Goal: Task Accomplishment & Management: Complete application form

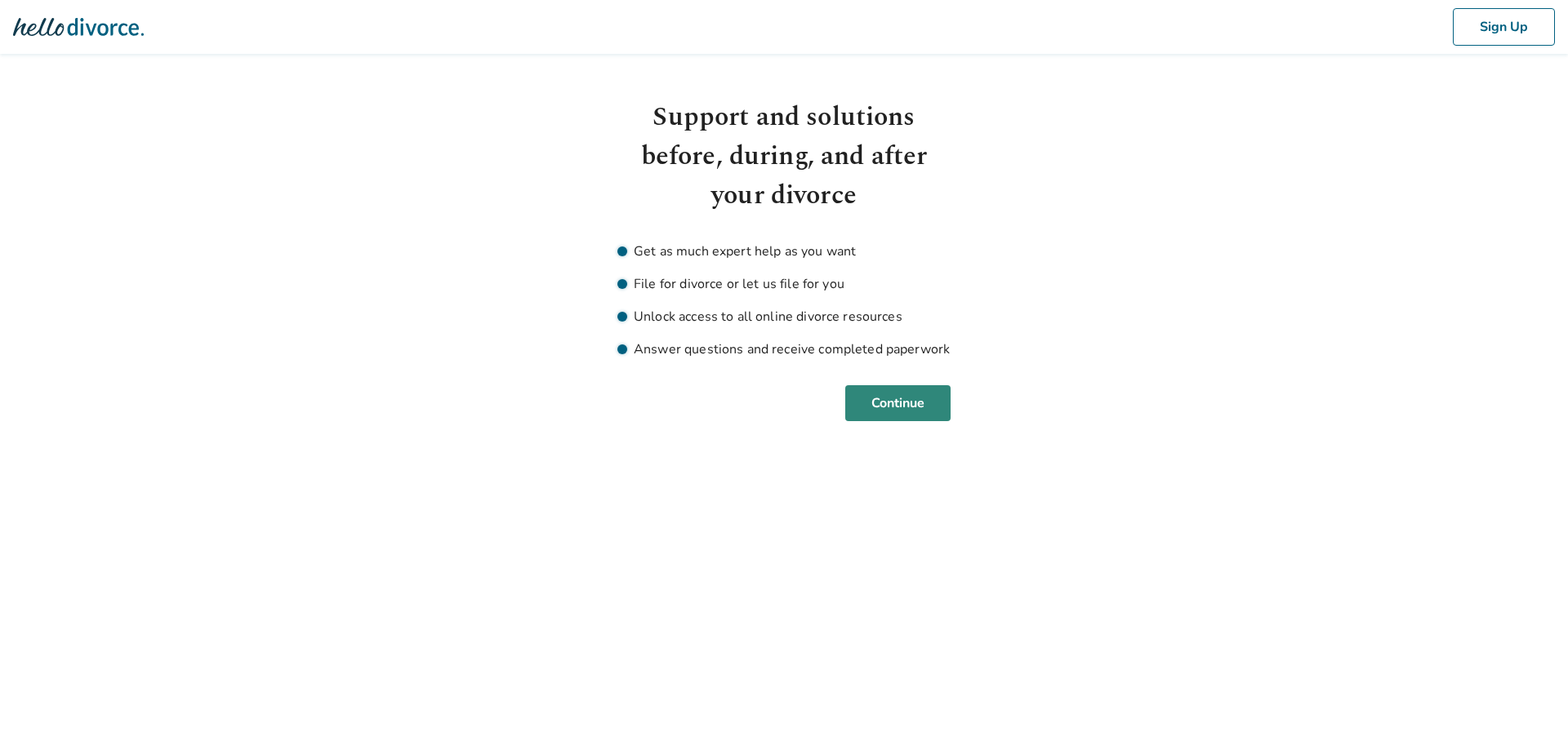
click at [894, 404] on button "Continue" at bounding box center [898, 403] width 105 height 36
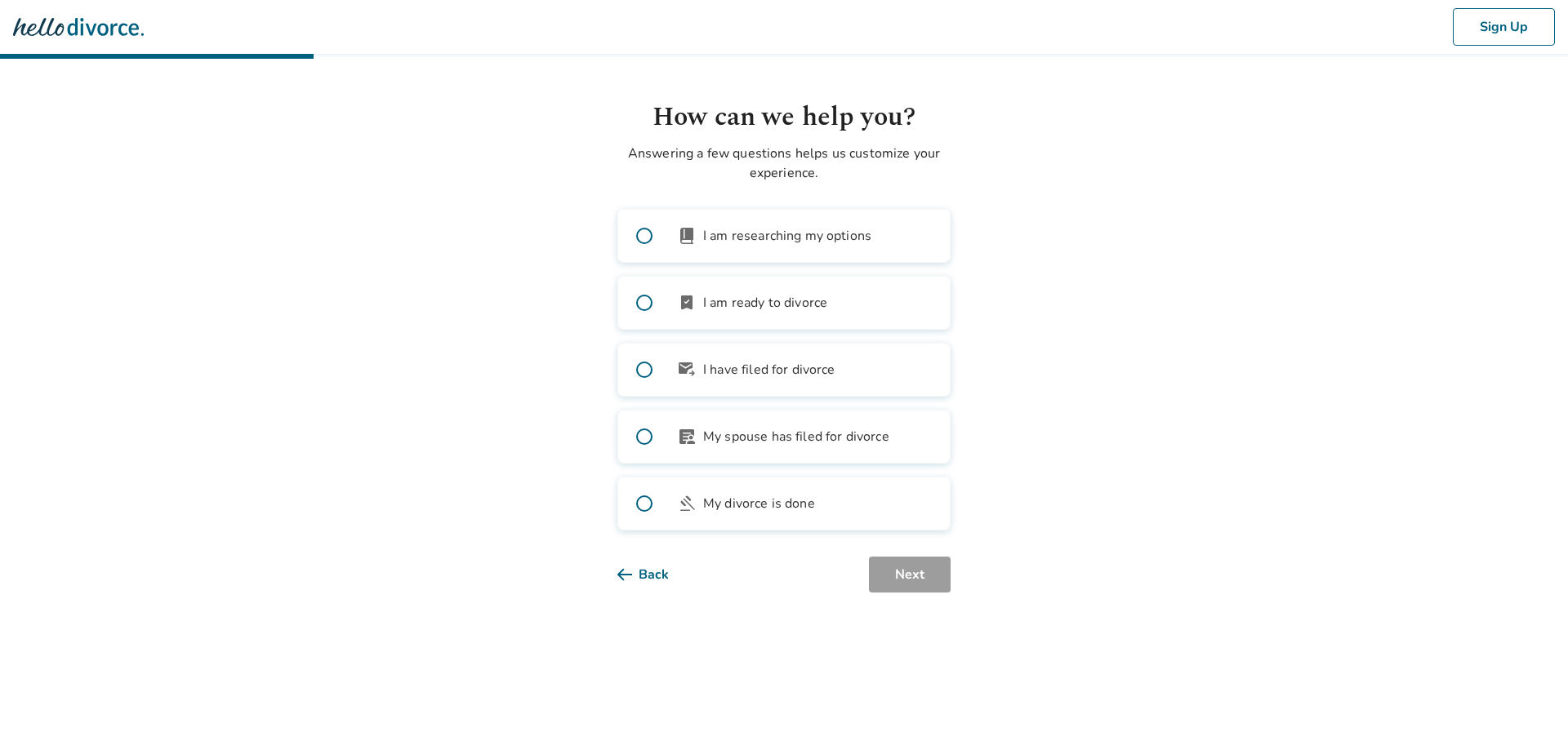
click at [643, 572] on button "Back" at bounding box center [656, 575] width 78 height 36
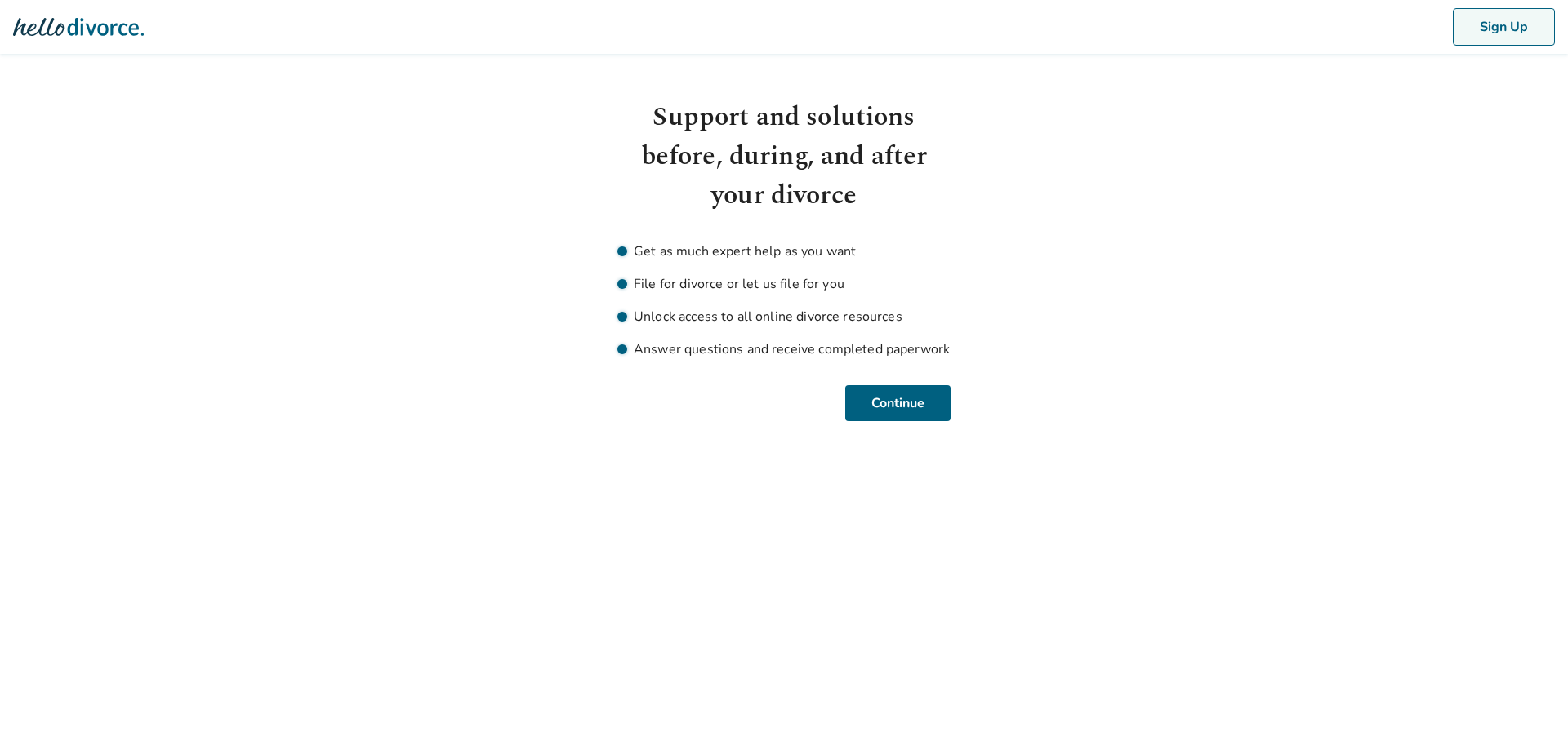
click at [1506, 25] on button "Sign Up" at bounding box center [1504, 27] width 102 height 38
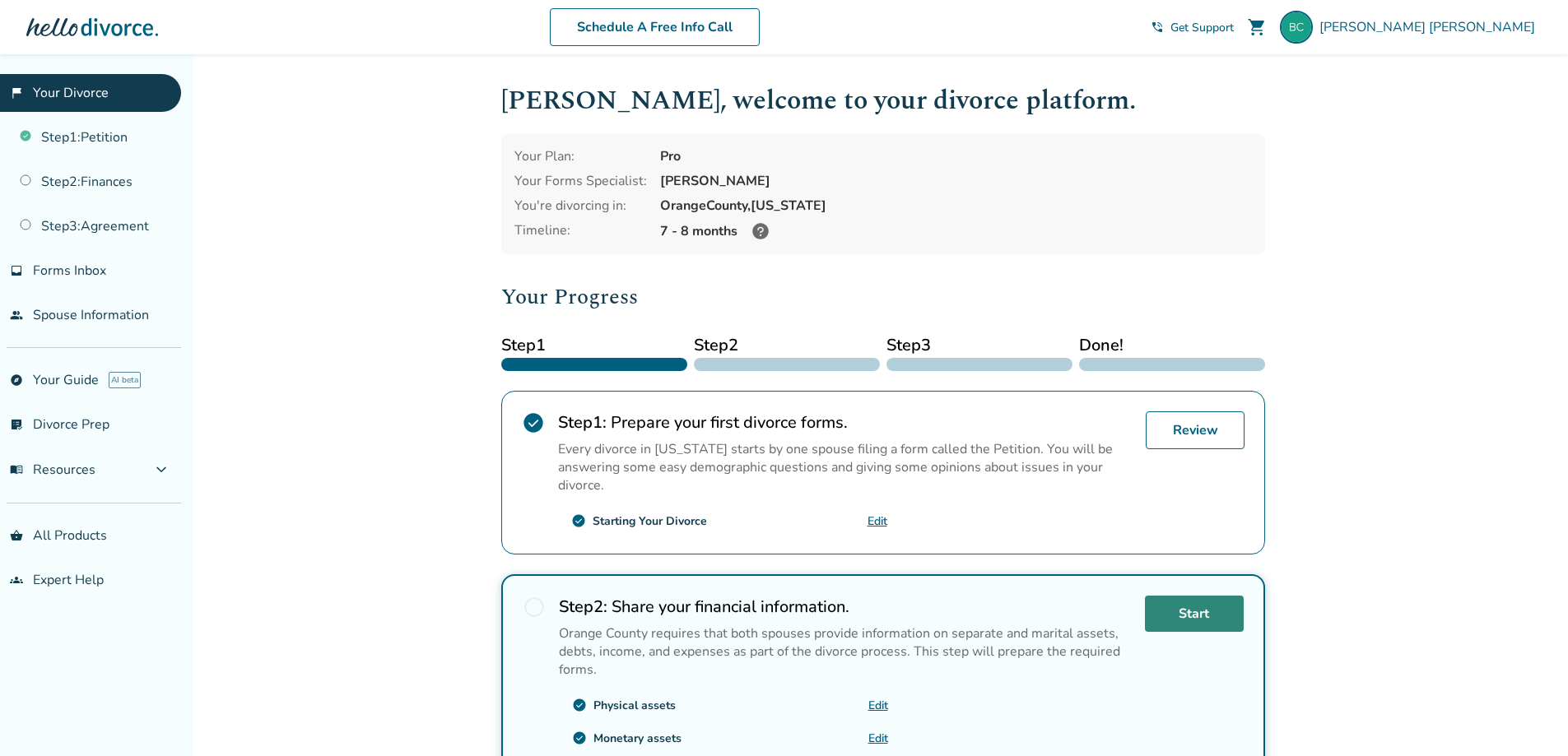
click at [1189, 605] on link "Start" at bounding box center [1194, 614] width 99 height 36
click at [154, 469] on span "expand_more" at bounding box center [161, 470] width 20 height 20
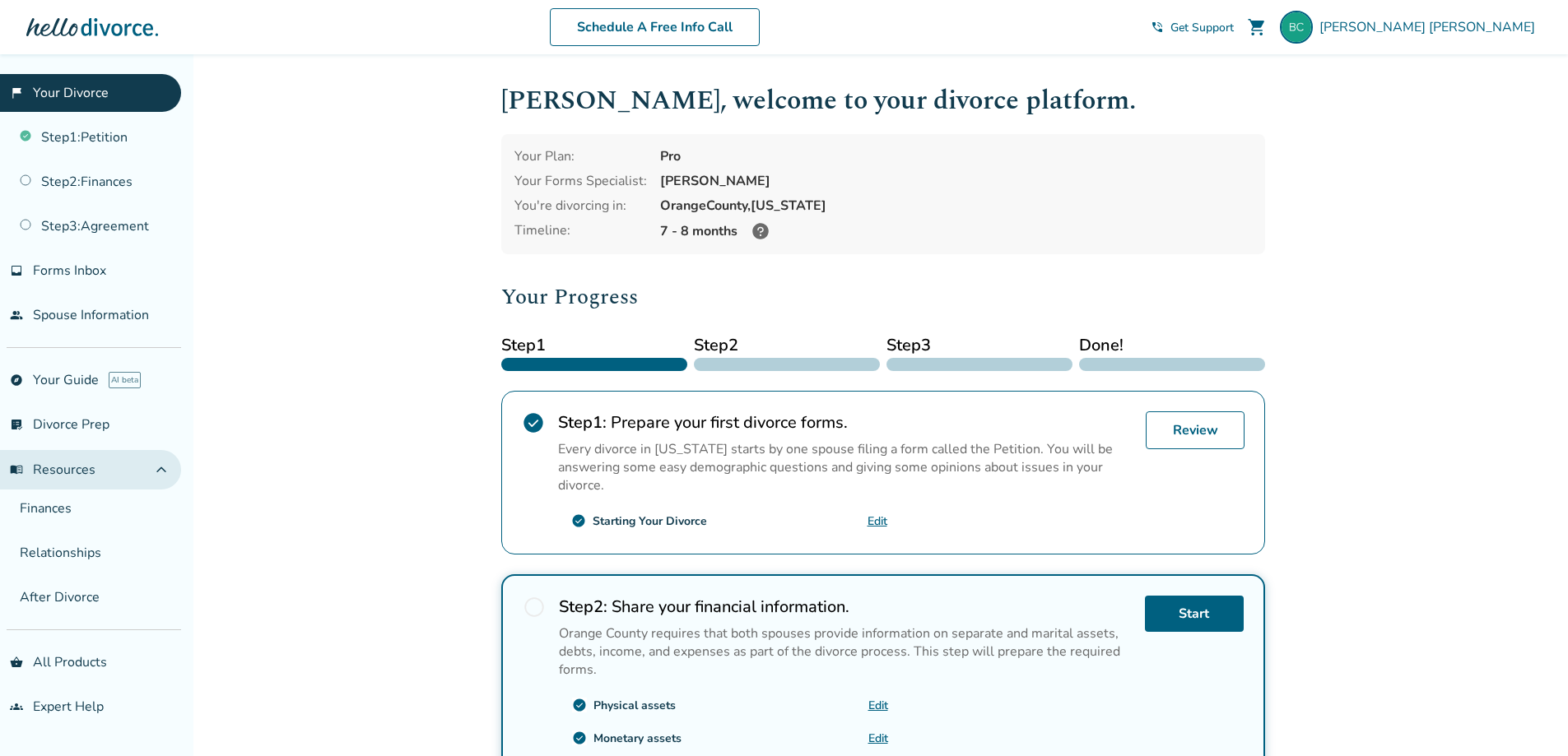
click at [166, 470] on span "expand_less" at bounding box center [161, 470] width 20 height 20
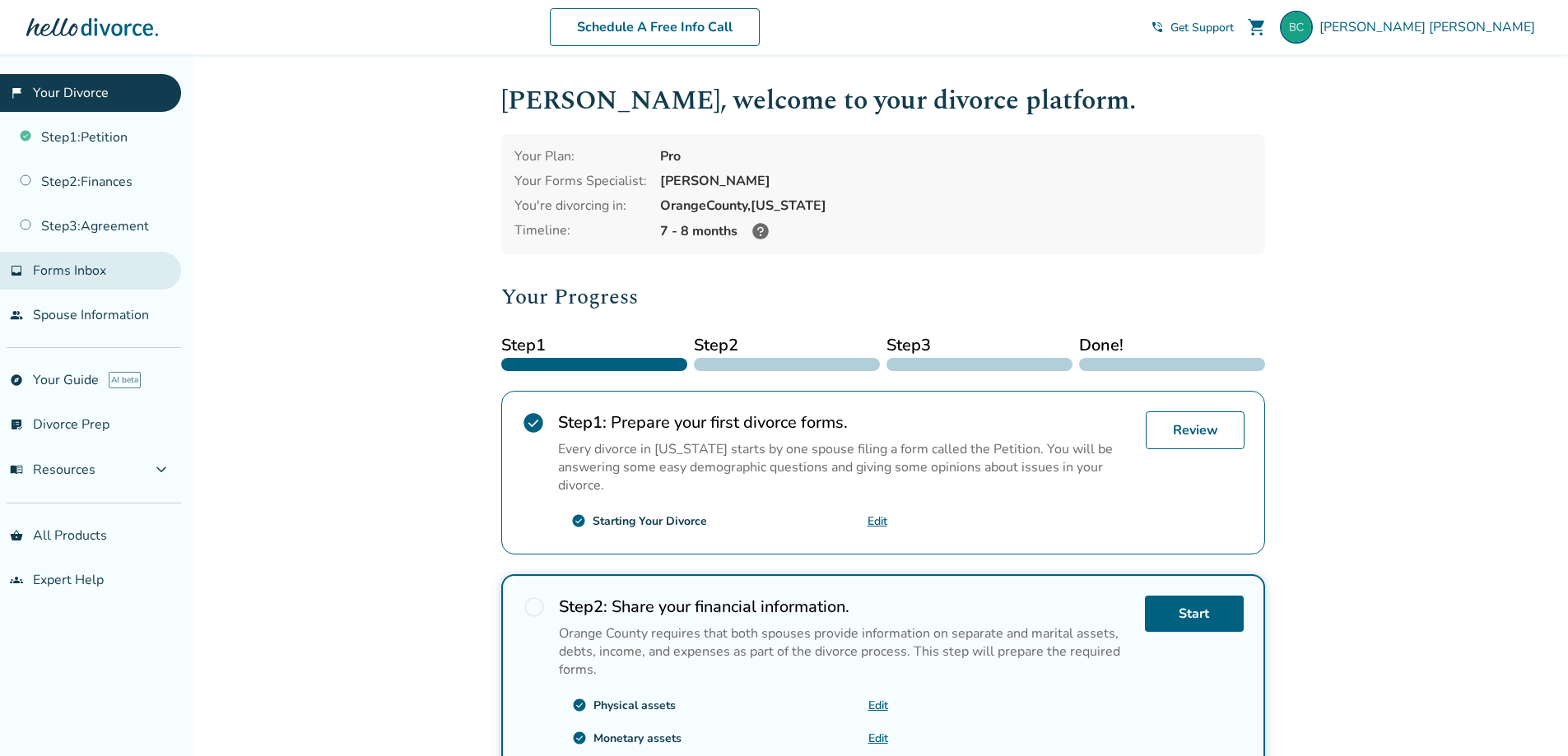
click at [76, 272] on span "Forms Inbox" at bounding box center [69, 270] width 73 height 18
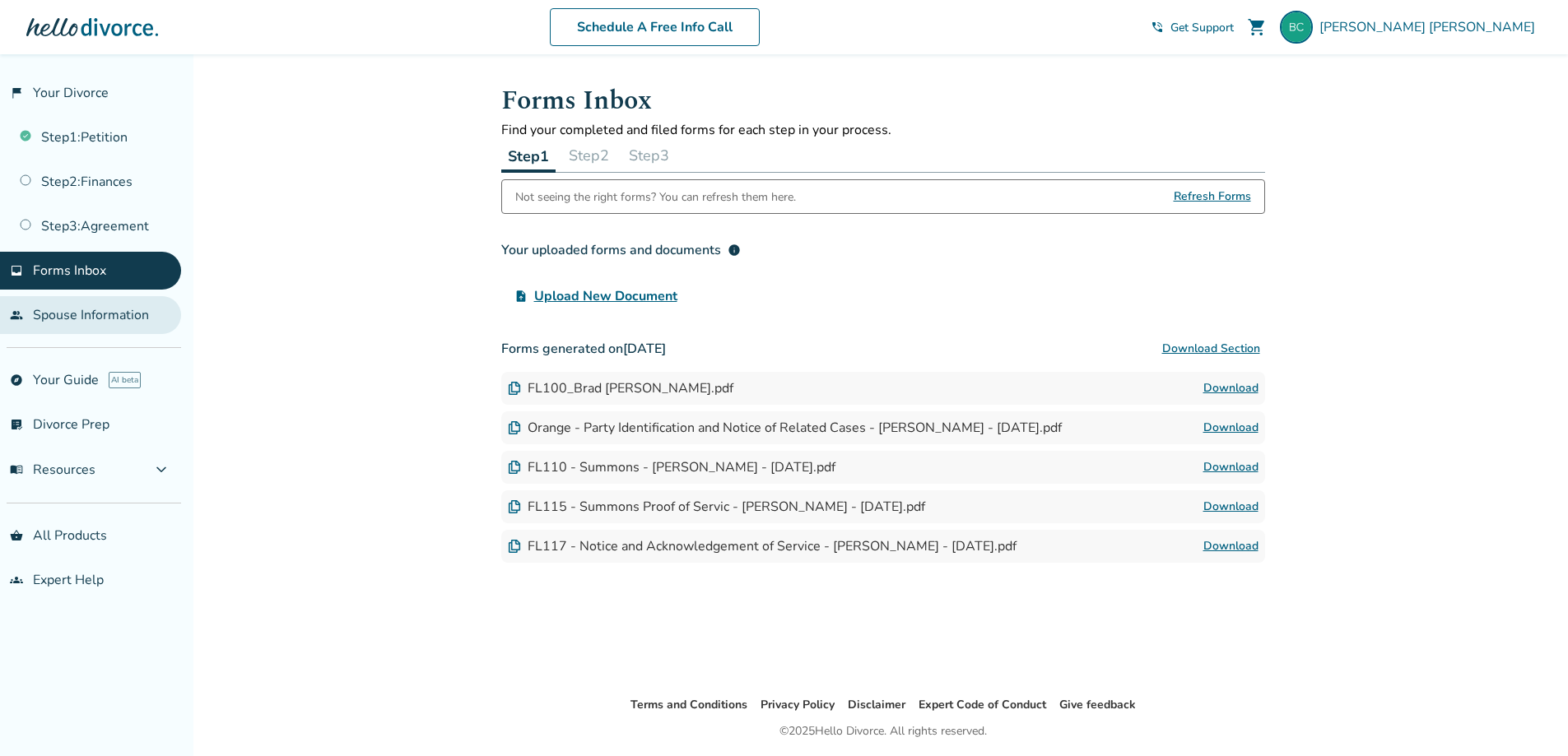
click at [88, 312] on link "people Spouse Information" at bounding box center [90, 315] width 181 height 38
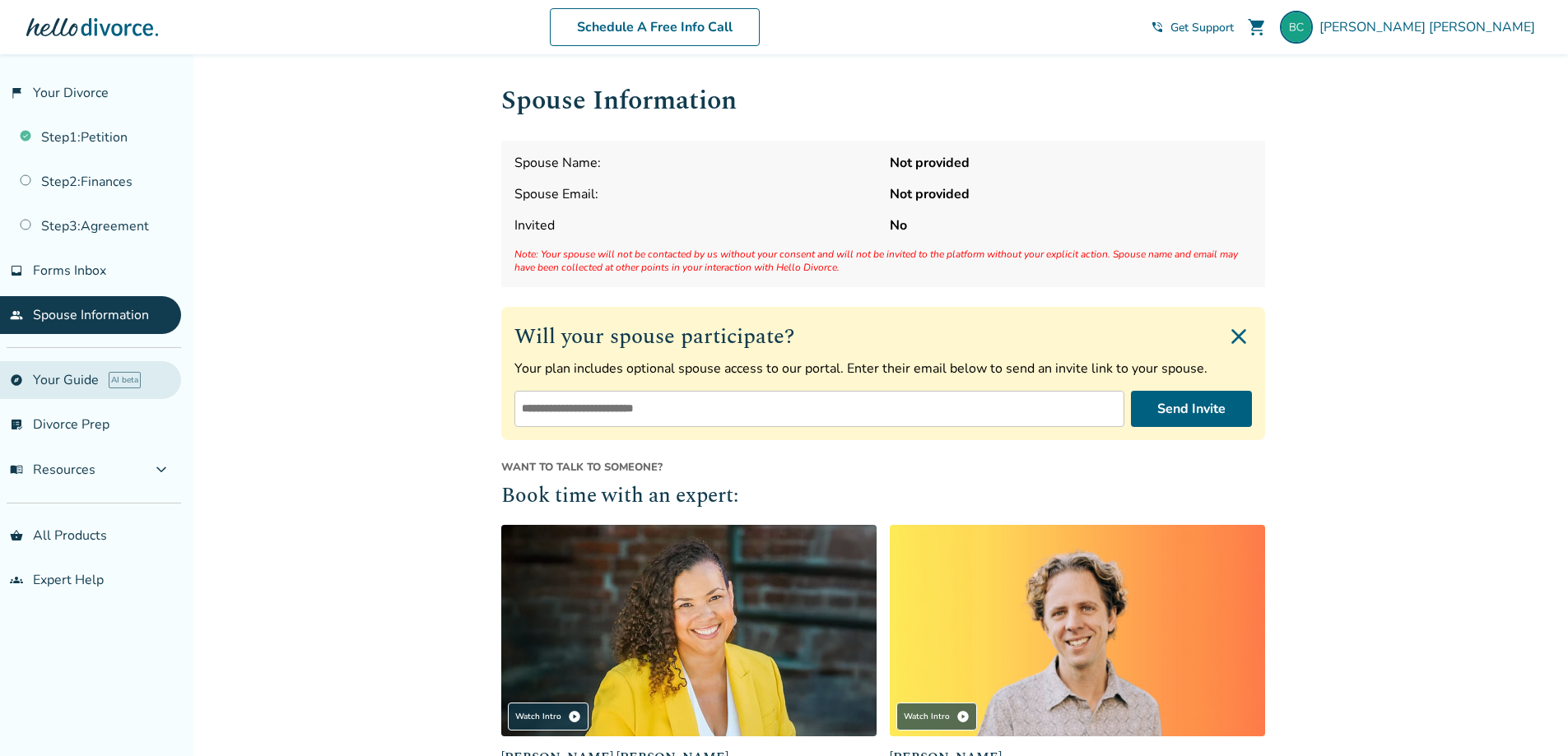
click at [63, 378] on link "explore Your Guide AI beta" at bounding box center [90, 380] width 181 height 38
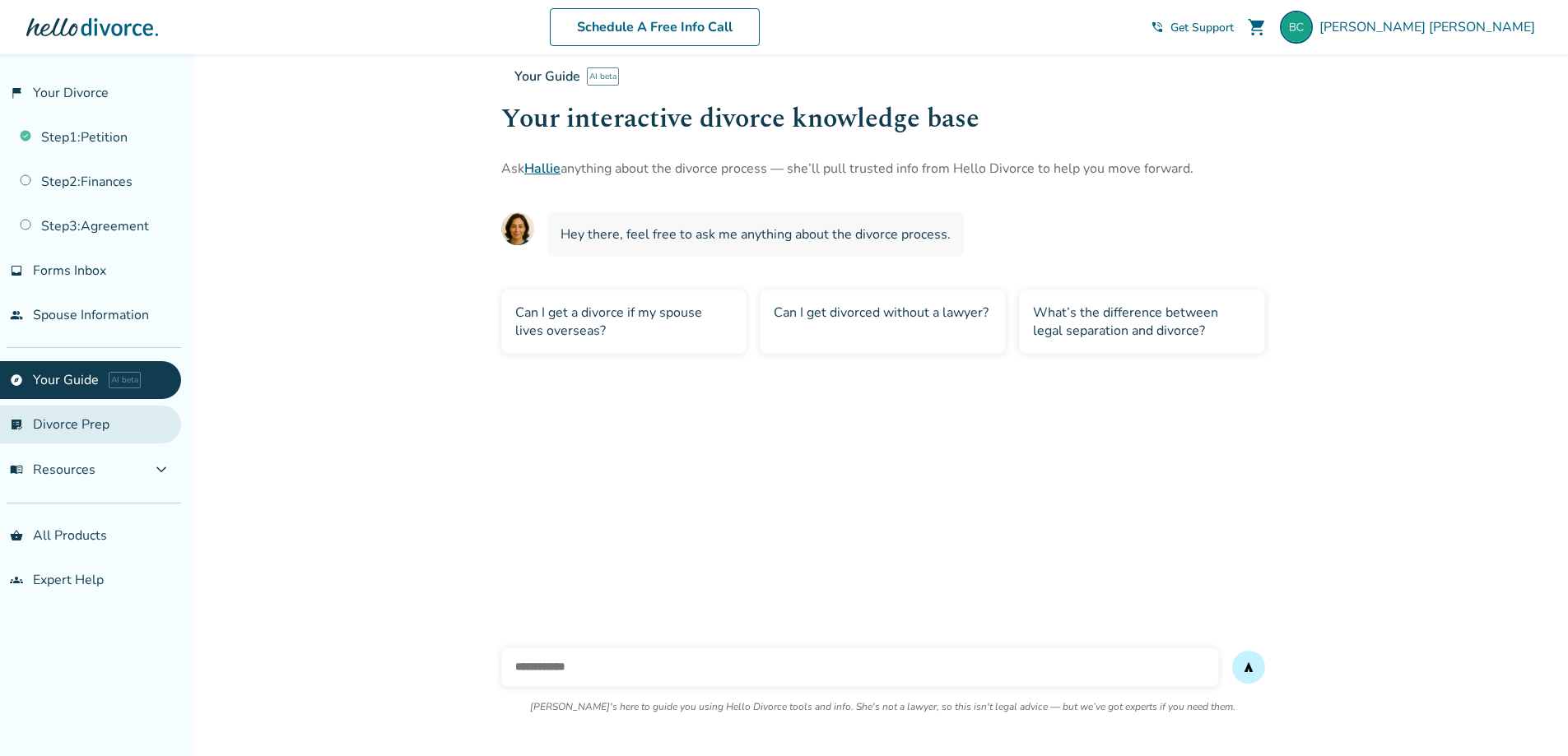
click at [45, 428] on link "list_alt_check Divorce Prep" at bounding box center [90, 424] width 181 height 38
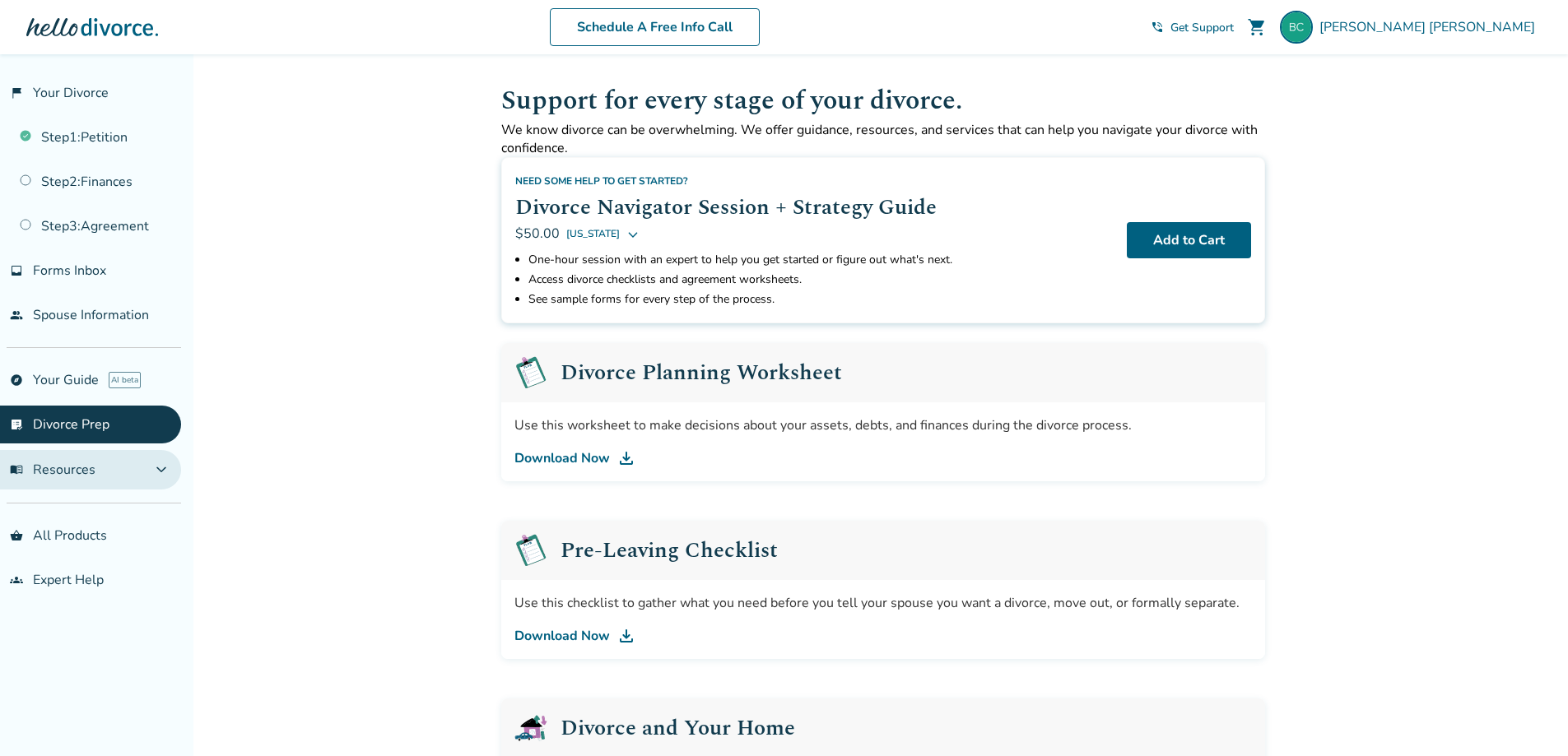
click at [54, 469] on span "menu_book Resources" at bounding box center [53, 470] width 86 height 18
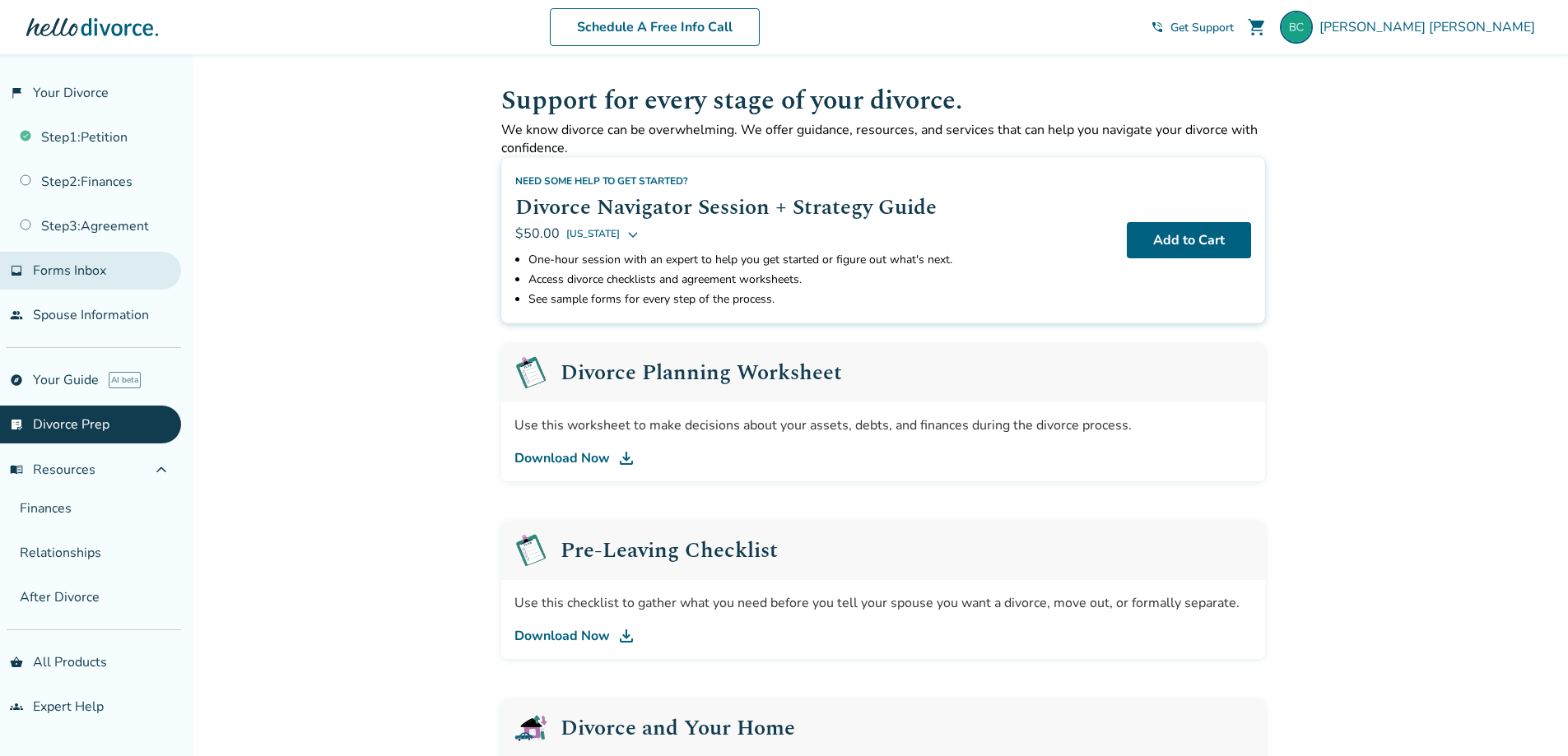
click at [89, 275] on span "Forms Inbox" at bounding box center [69, 270] width 73 height 18
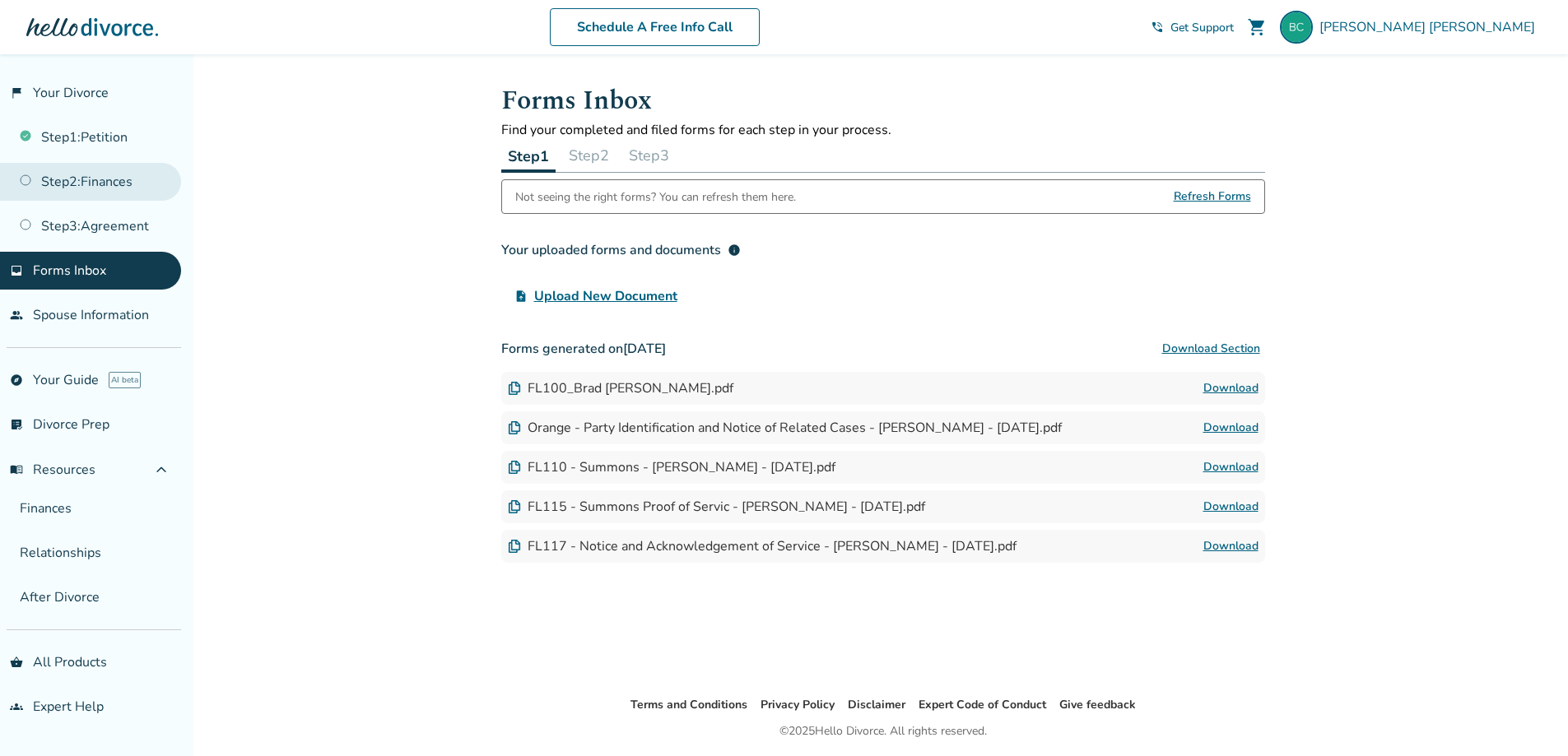
click at [103, 177] on link "Step 2 : Finances" at bounding box center [90, 181] width 181 height 38
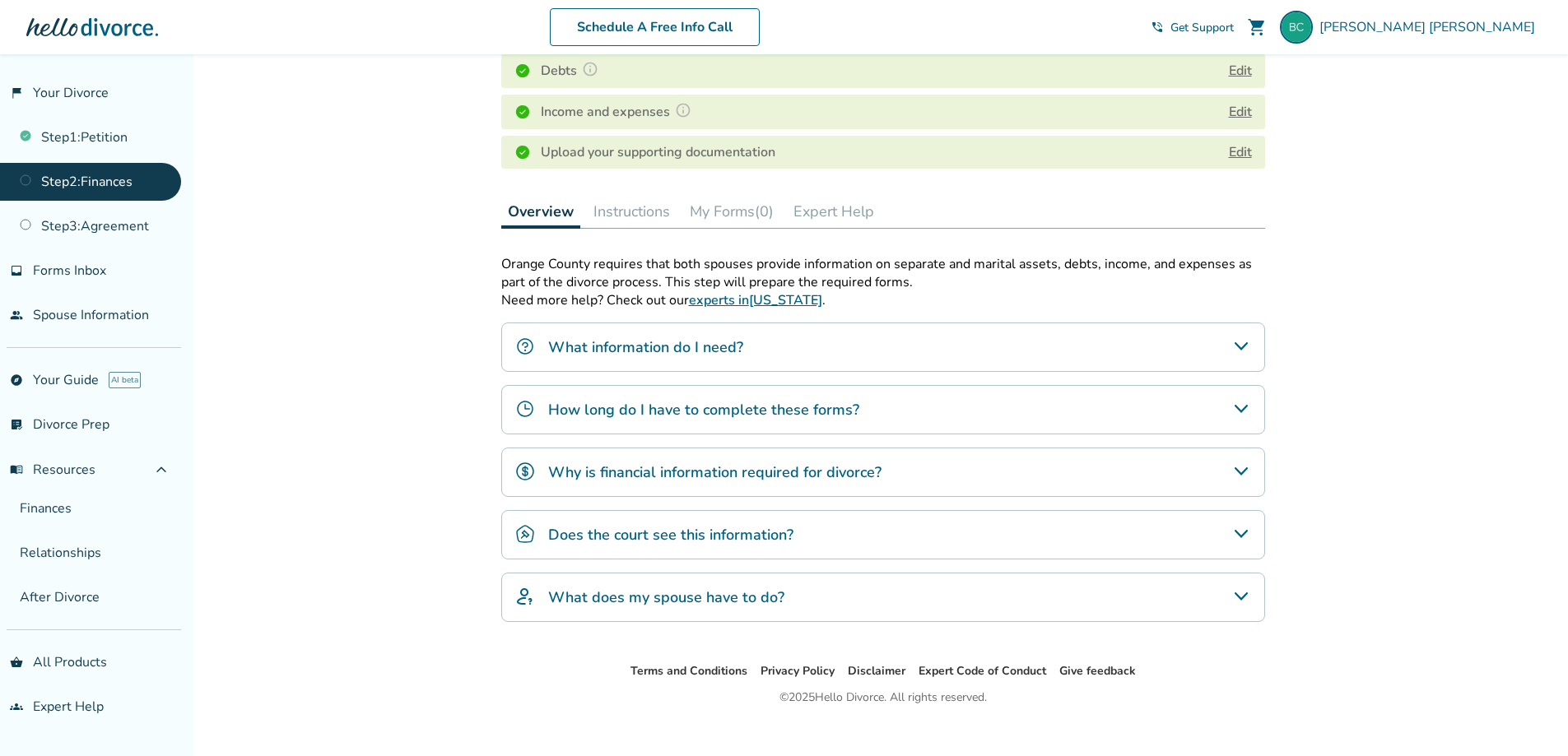
scroll to position [364, 0]
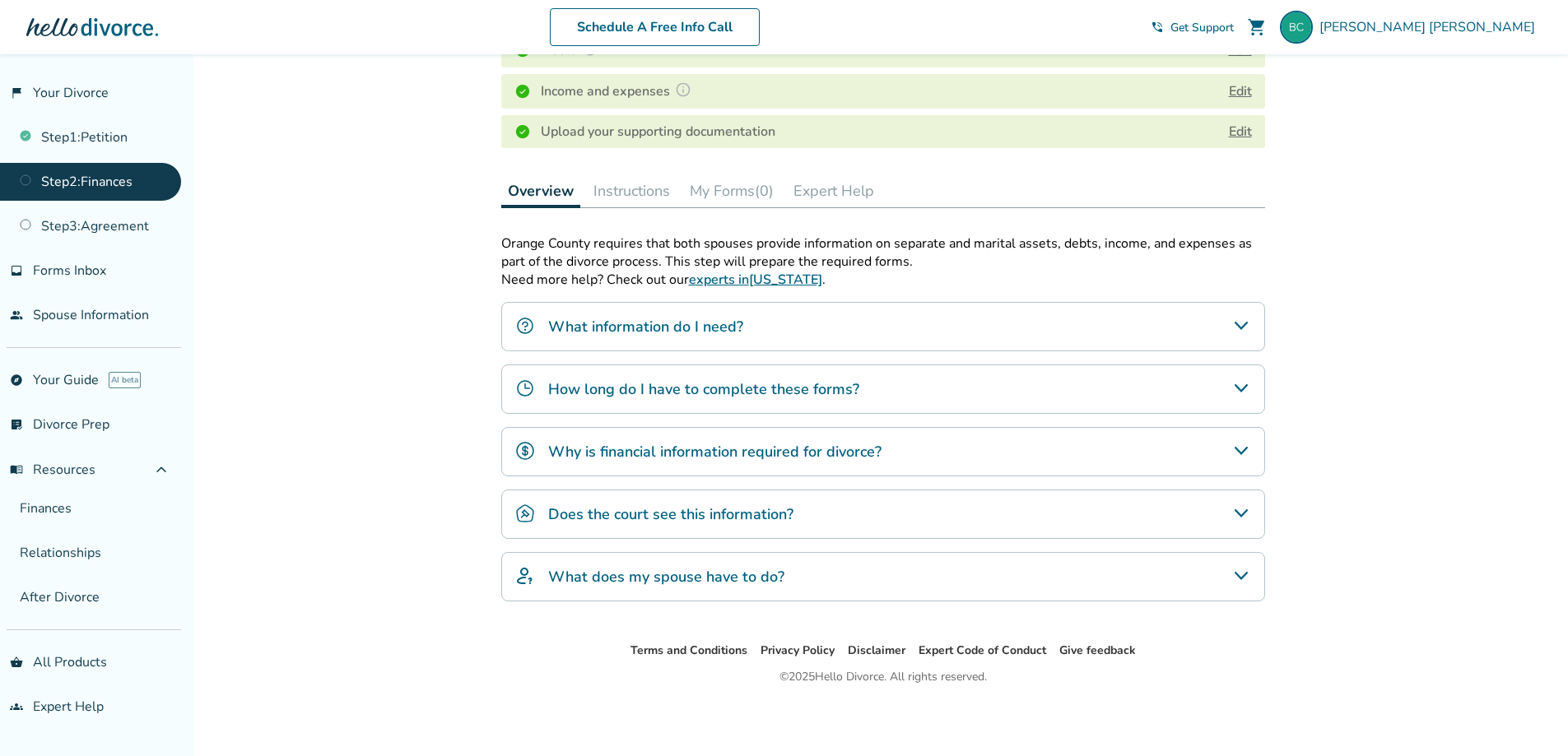
click at [713, 277] on link "experts in California" at bounding box center [755, 279] width 133 height 18
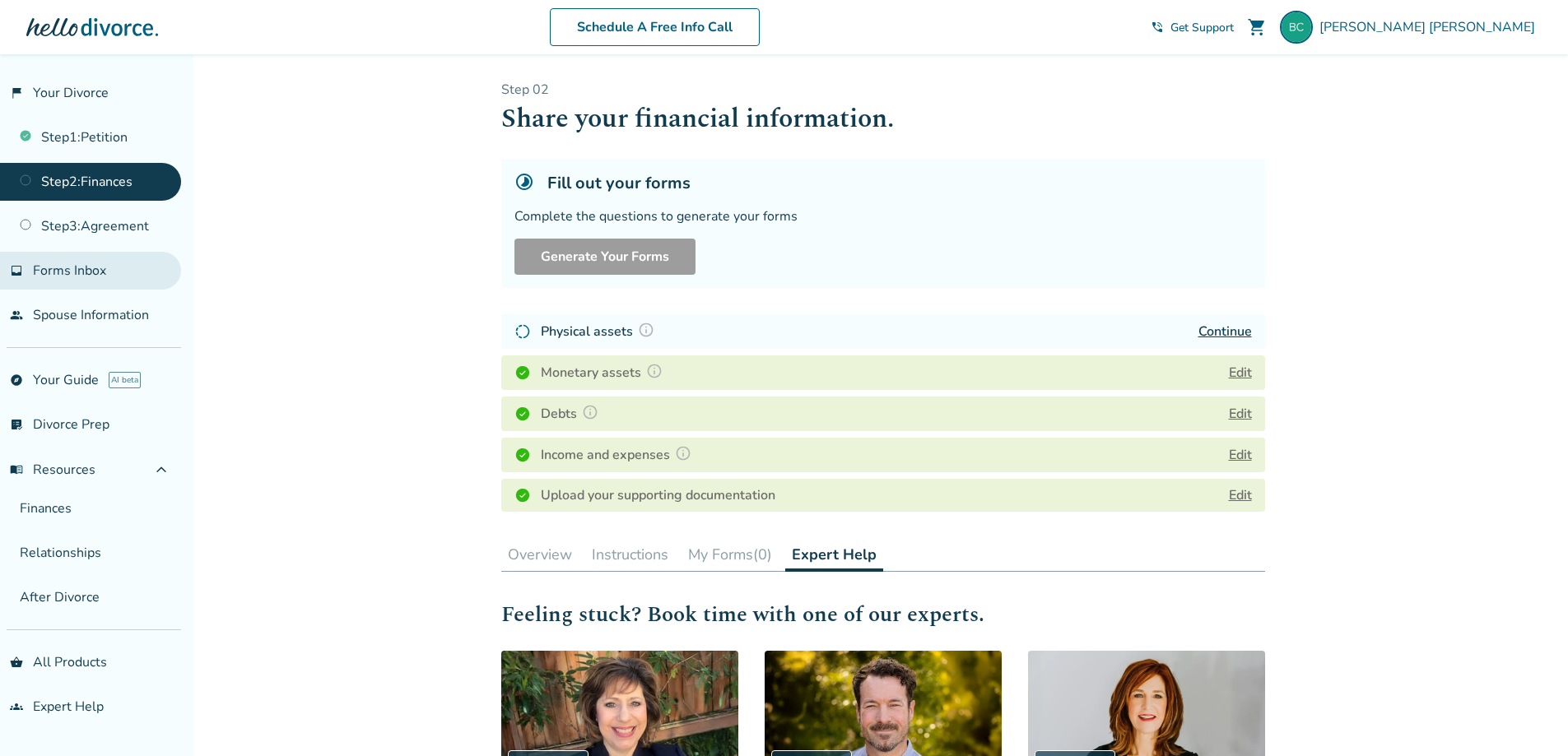
click at [75, 269] on span "Forms Inbox" at bounding box center [69, 270] width 73 height 18
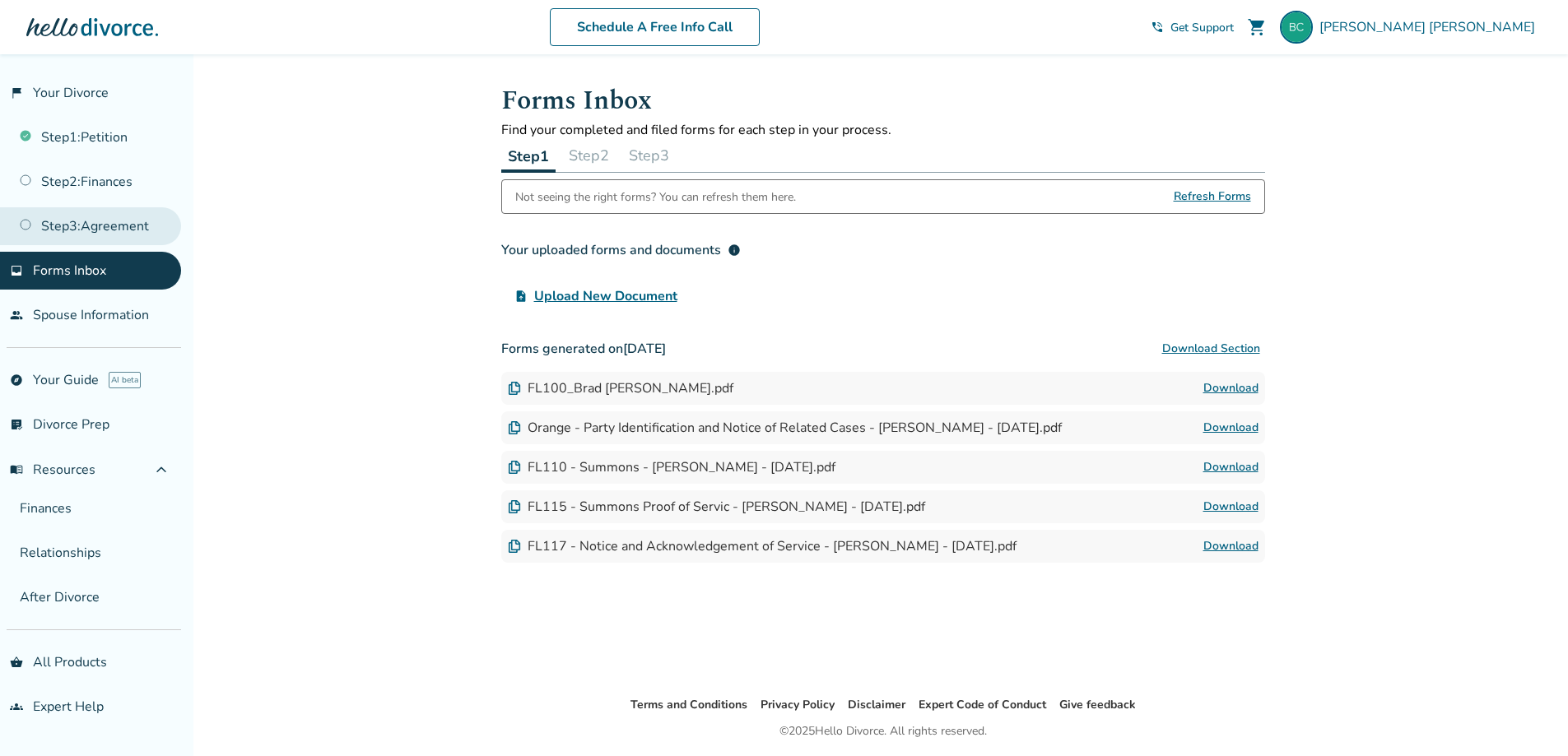
click at [91, 215] on link "Step 3 : Agreement" at bounding box center [90, 226] width 181 height 38
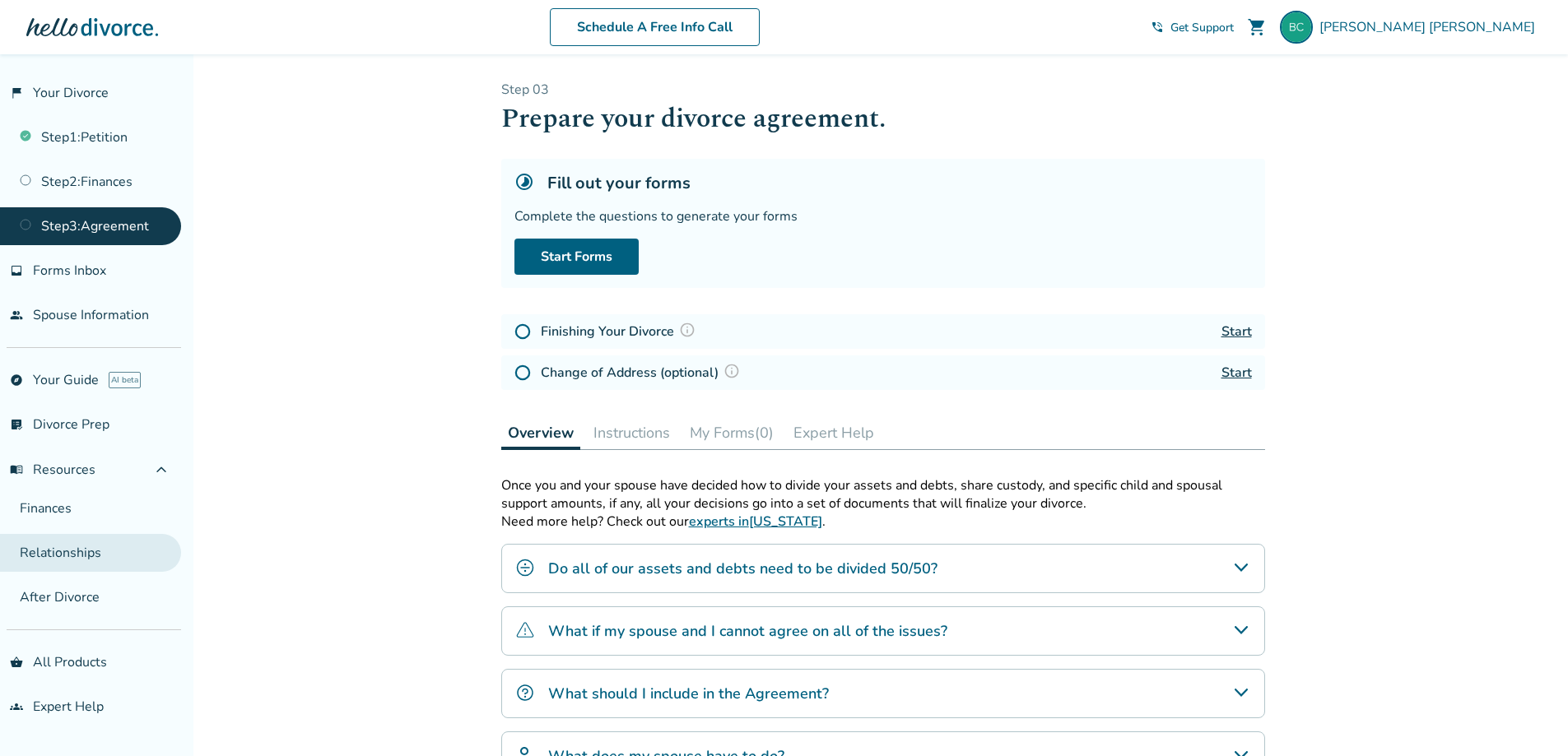
click at [77, 555] on link "Relationships" at bounding box center [90, 552] width 181 height 38
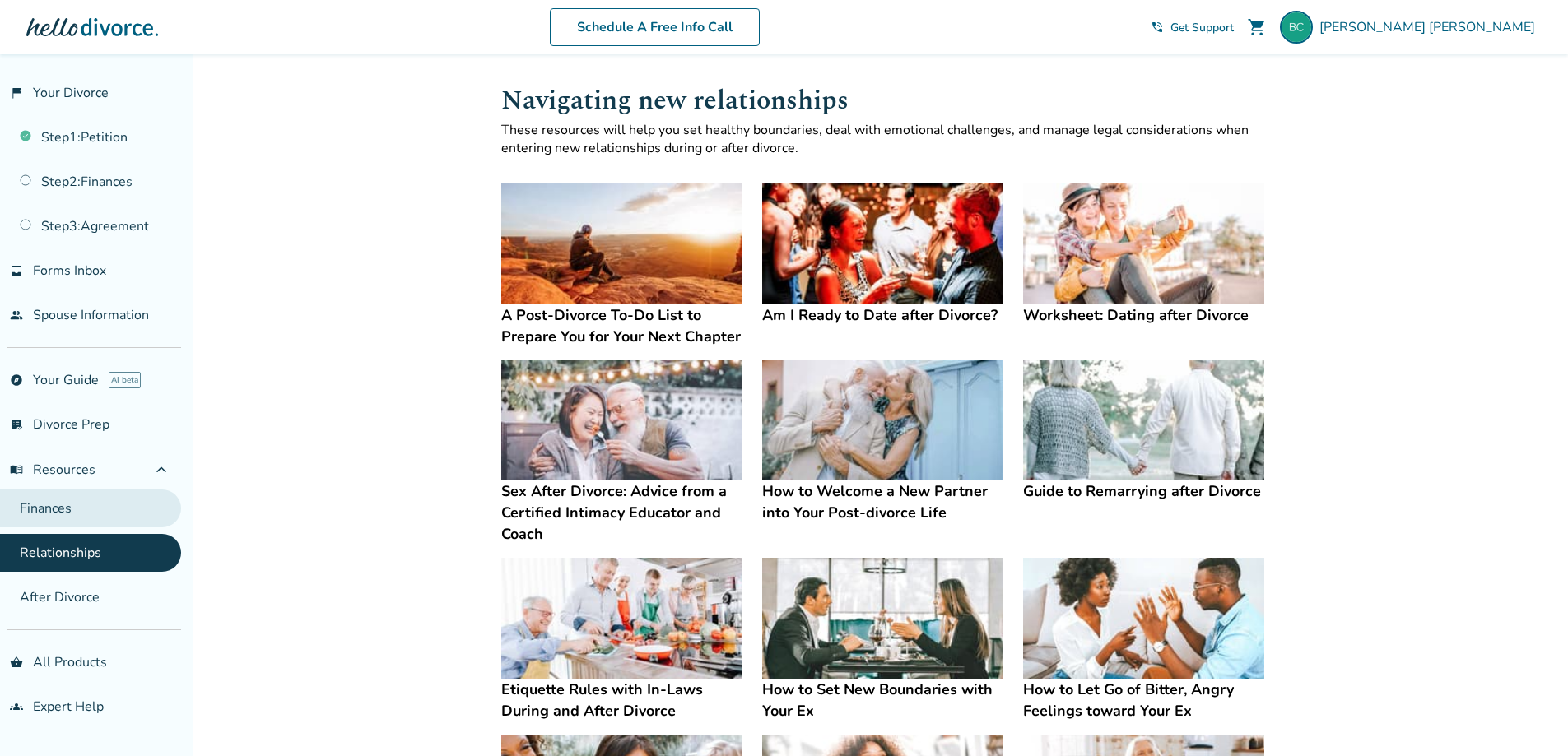
click at [71, 509] on link "Finances" at bounding box center [90, 509] width 181 height 38
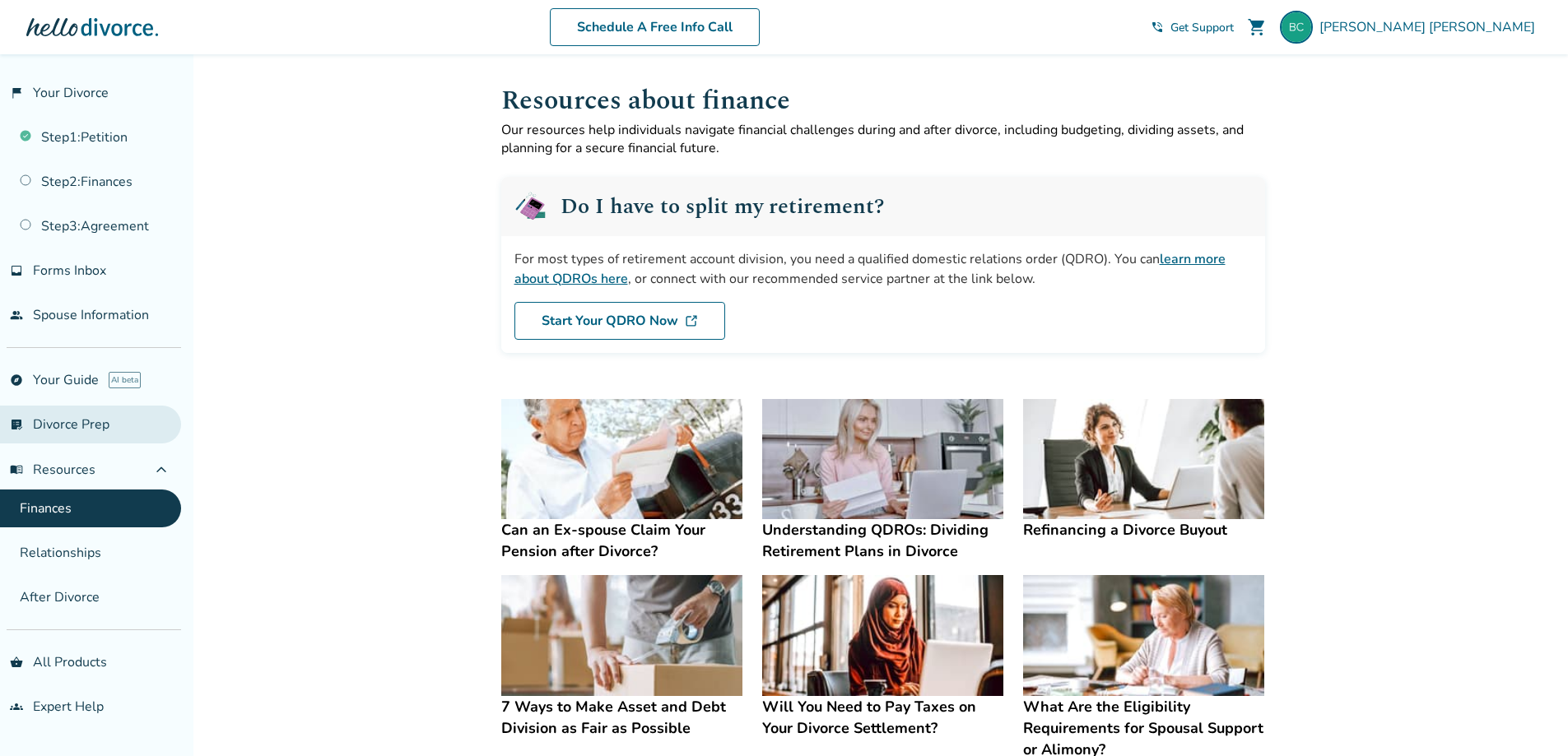
click at [47, 430] on link "list_alt_check Divorce Prep" at bounding box center [90, 424] width 181 height 38
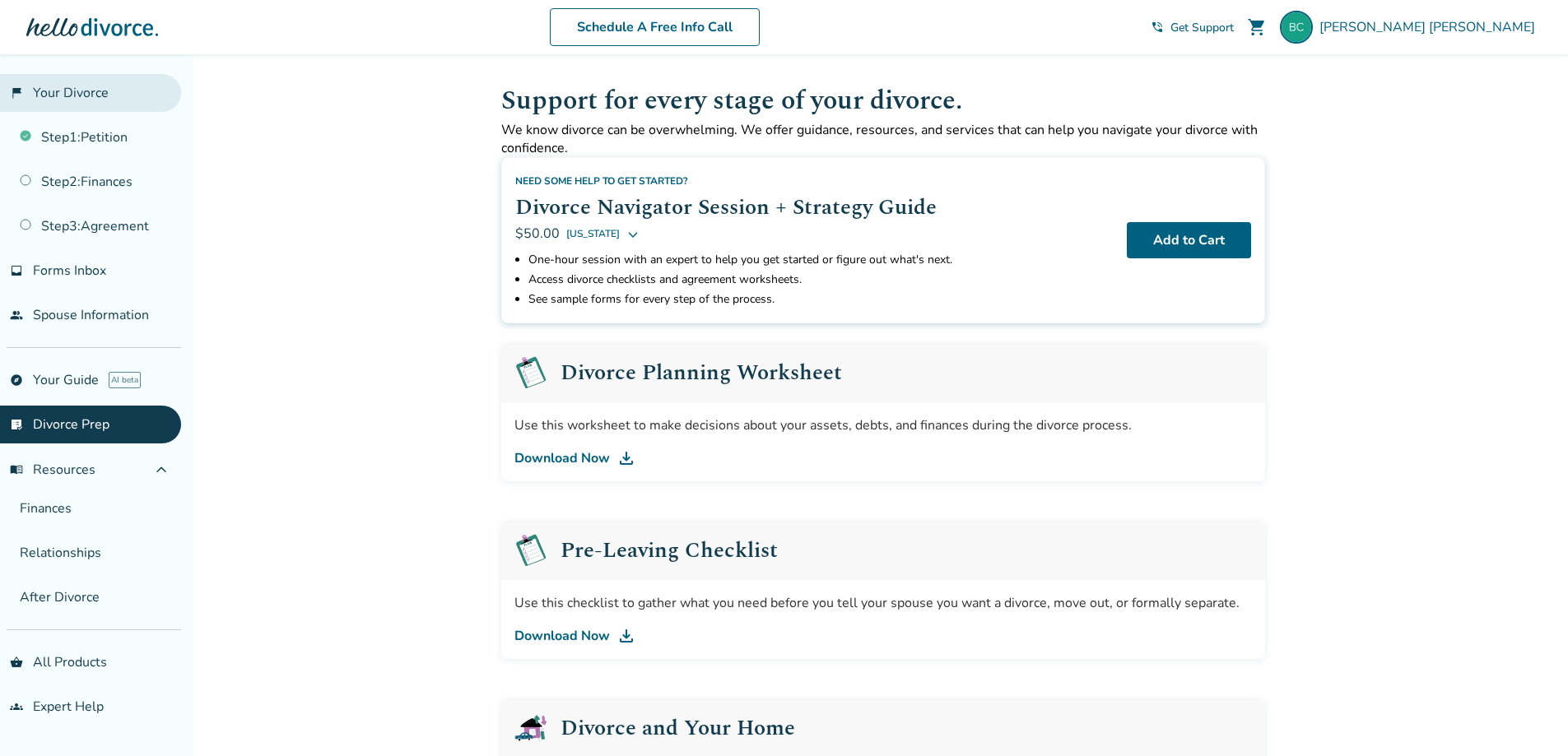
click at [77, 86] on link "flag_2 Your Divorce" at bounding box center [90, 93] width 181 height 38
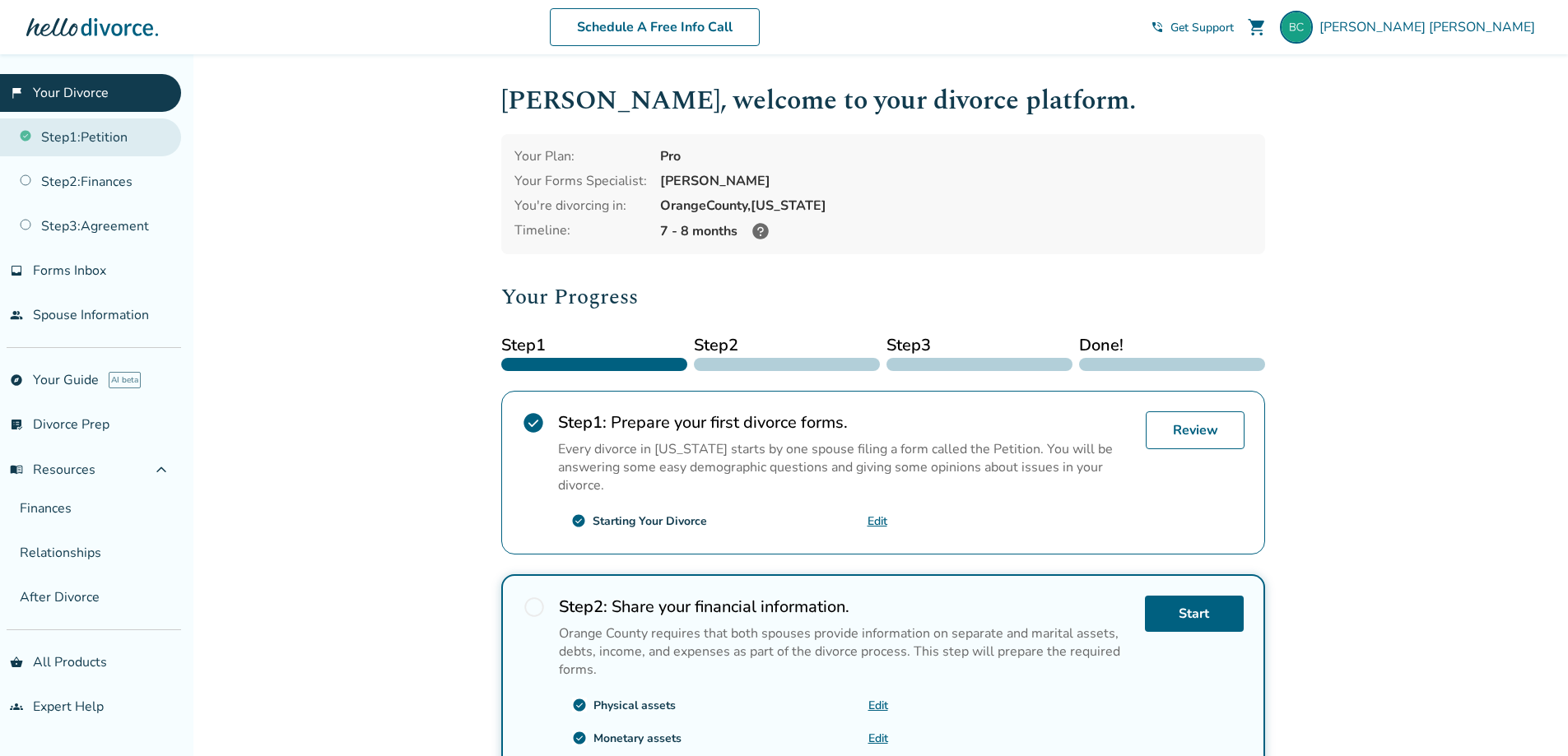
click at [70, 132] on link "Step 1 : Petition" at bounding box center [90, 137] width 181 height 38
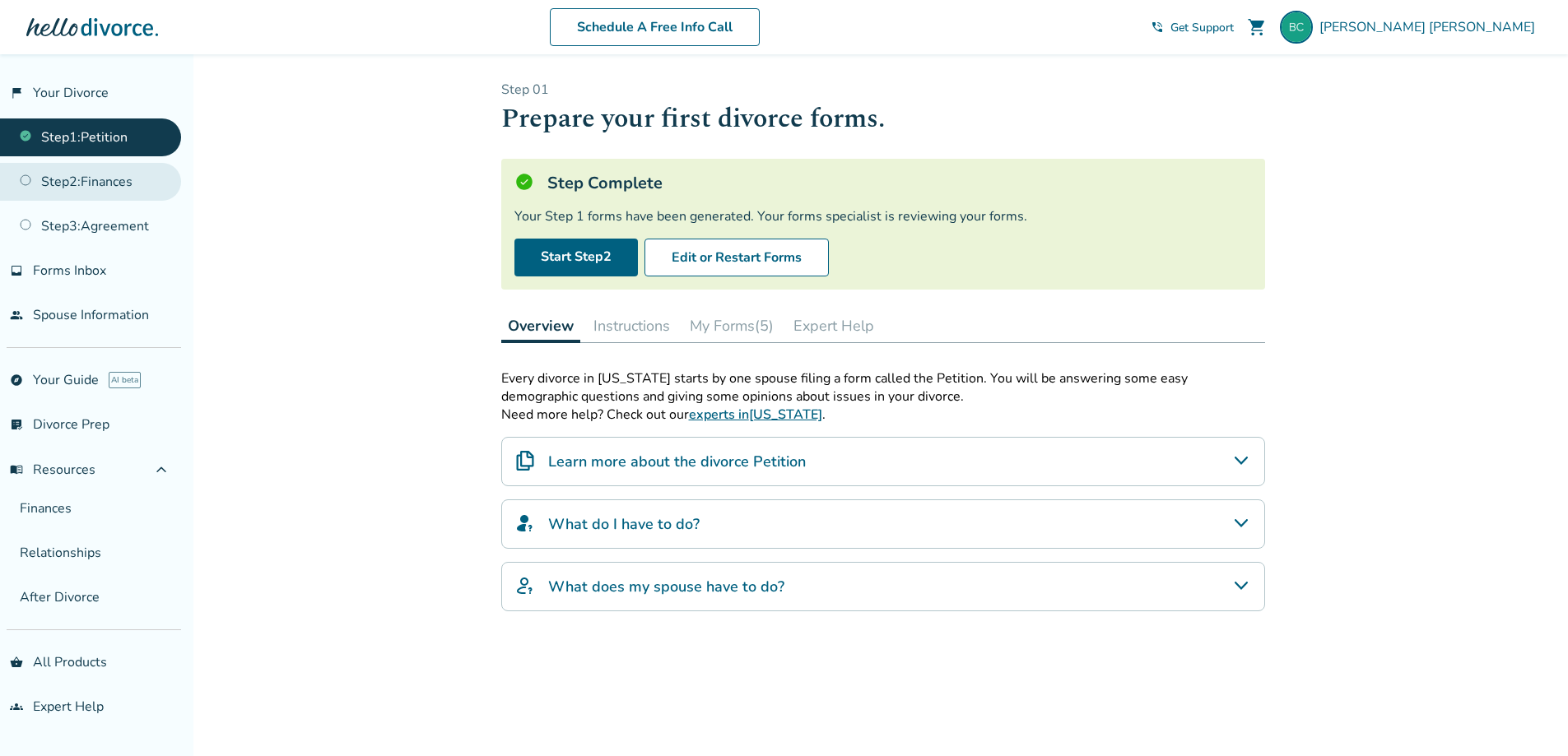
click at [96, 184] on link "Step 2 : Finances" at bounding box center [90, 181] width 181 height 38
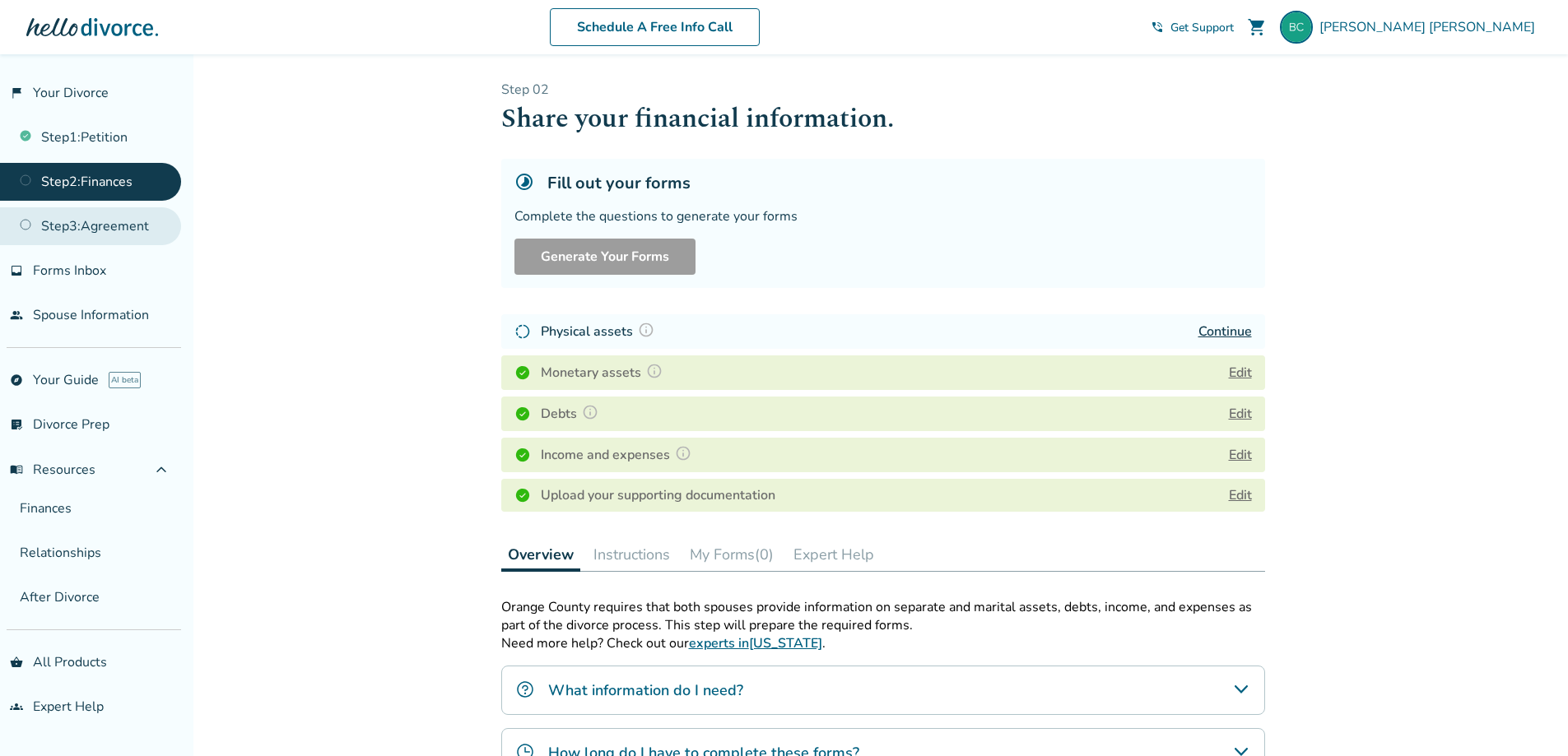
click at [93, 226] on link "Step 3 : Agreement" at bounding box center [90, 226] width 181 height 38
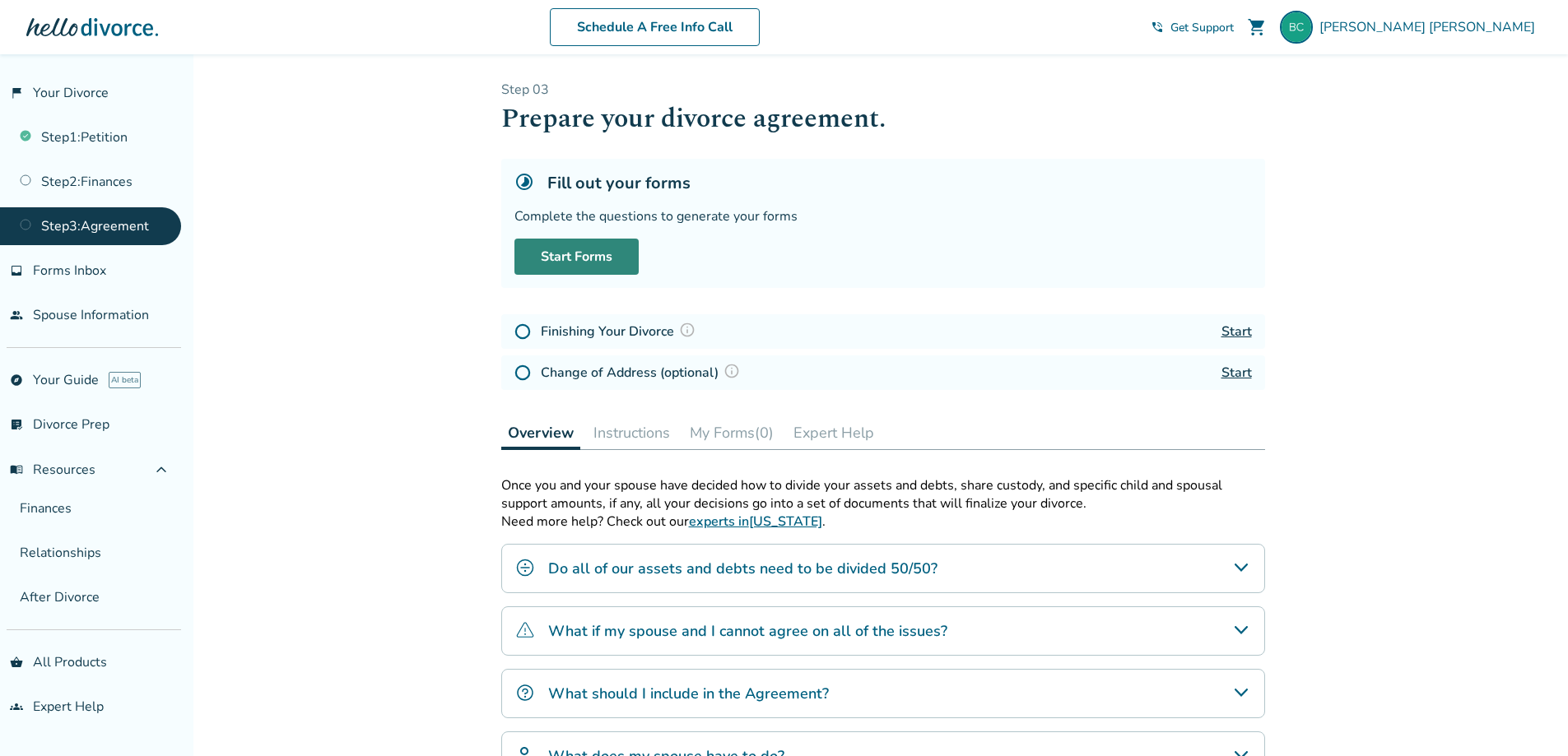
click at [575, 253] on link "Start Forms" at bounding box center [577, 257] width 125 height 36
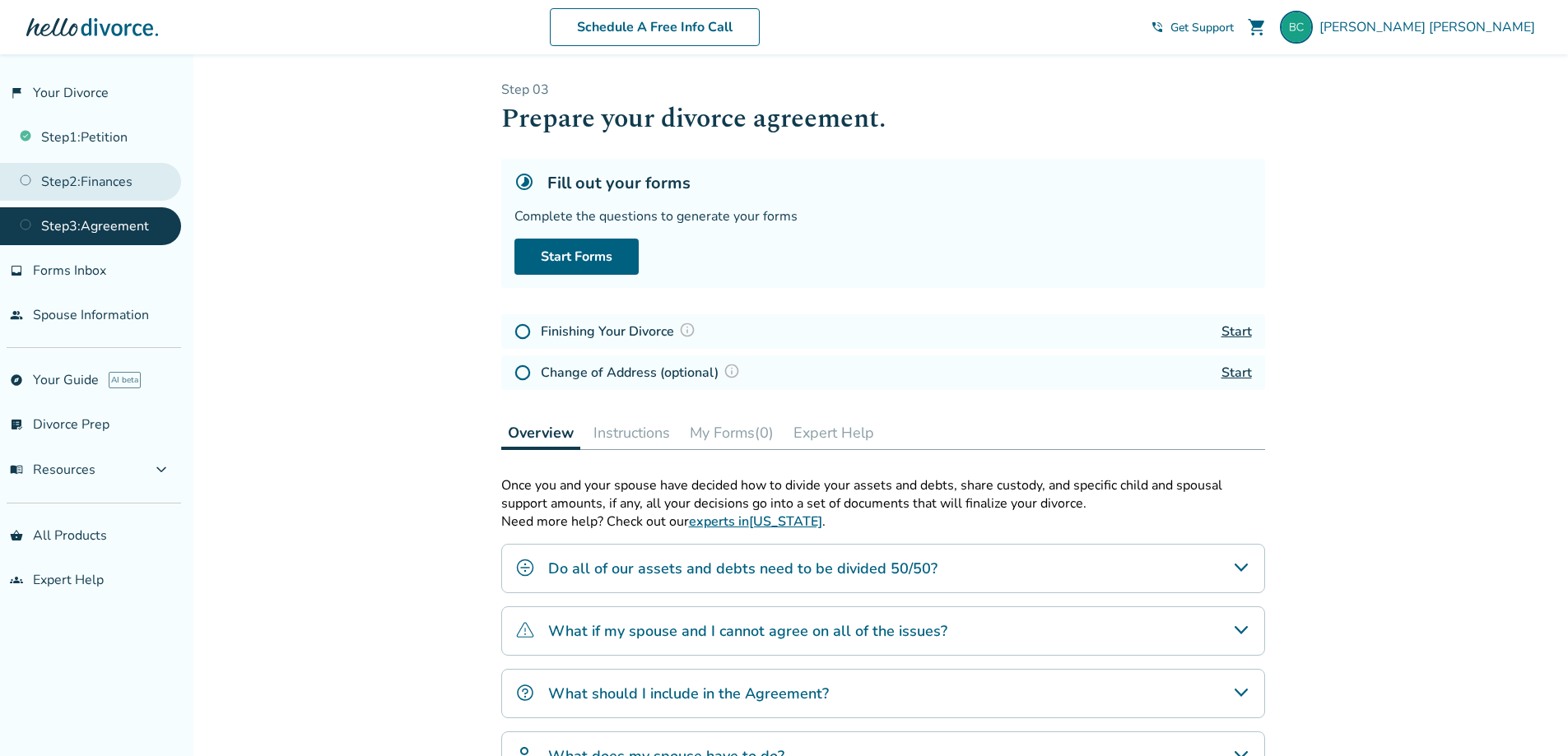
click at [73, 185] on link "Step 2 : Finances" at bounding box center [90, 181] width 181 height 38
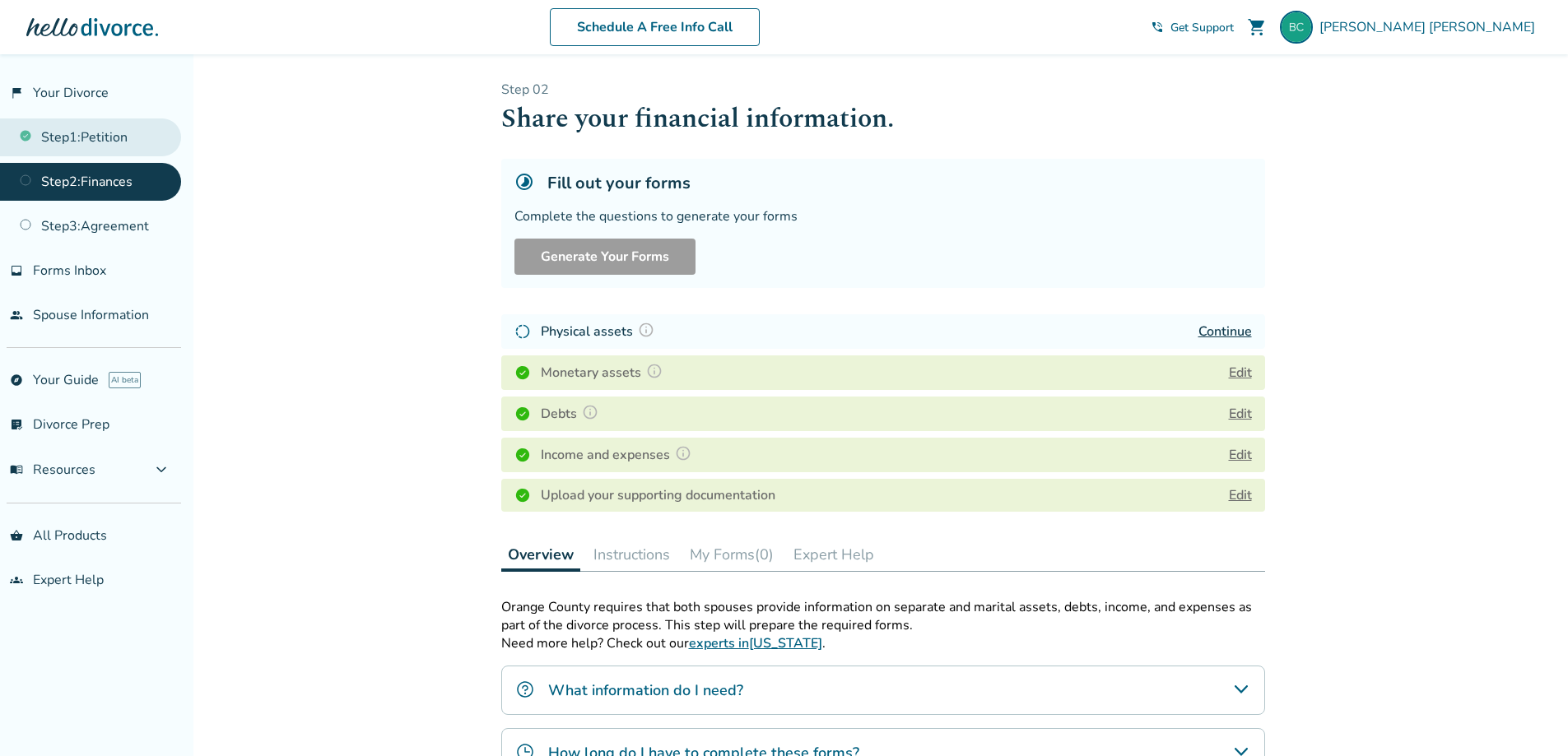
click at [89, 139] on link "Step 1 : Petition" at bounding box center [90, 137] width 181 height 38
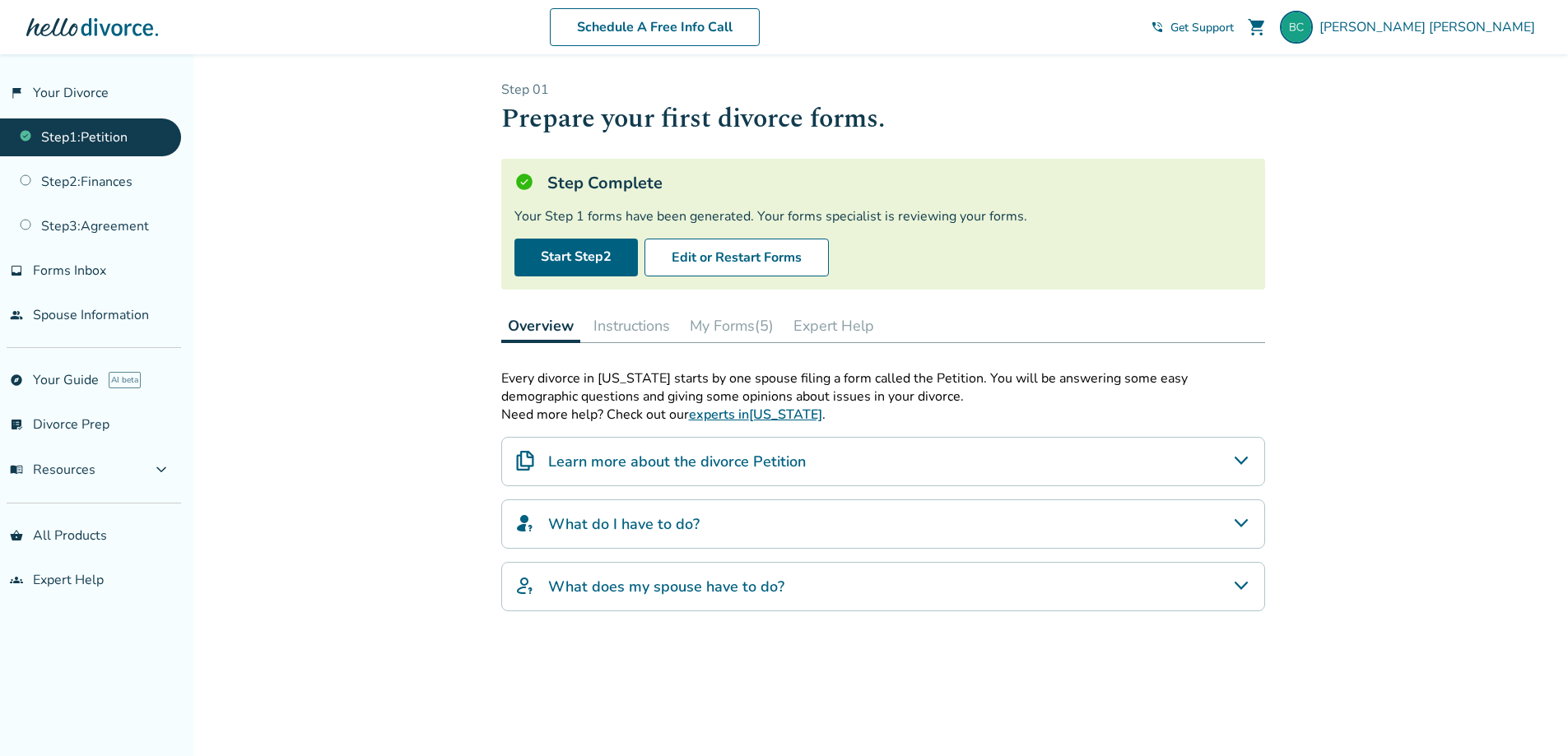
click at [1242, 513] on icon "What do I have to do?" at bounding box center [1241, 523] width 20 height 20
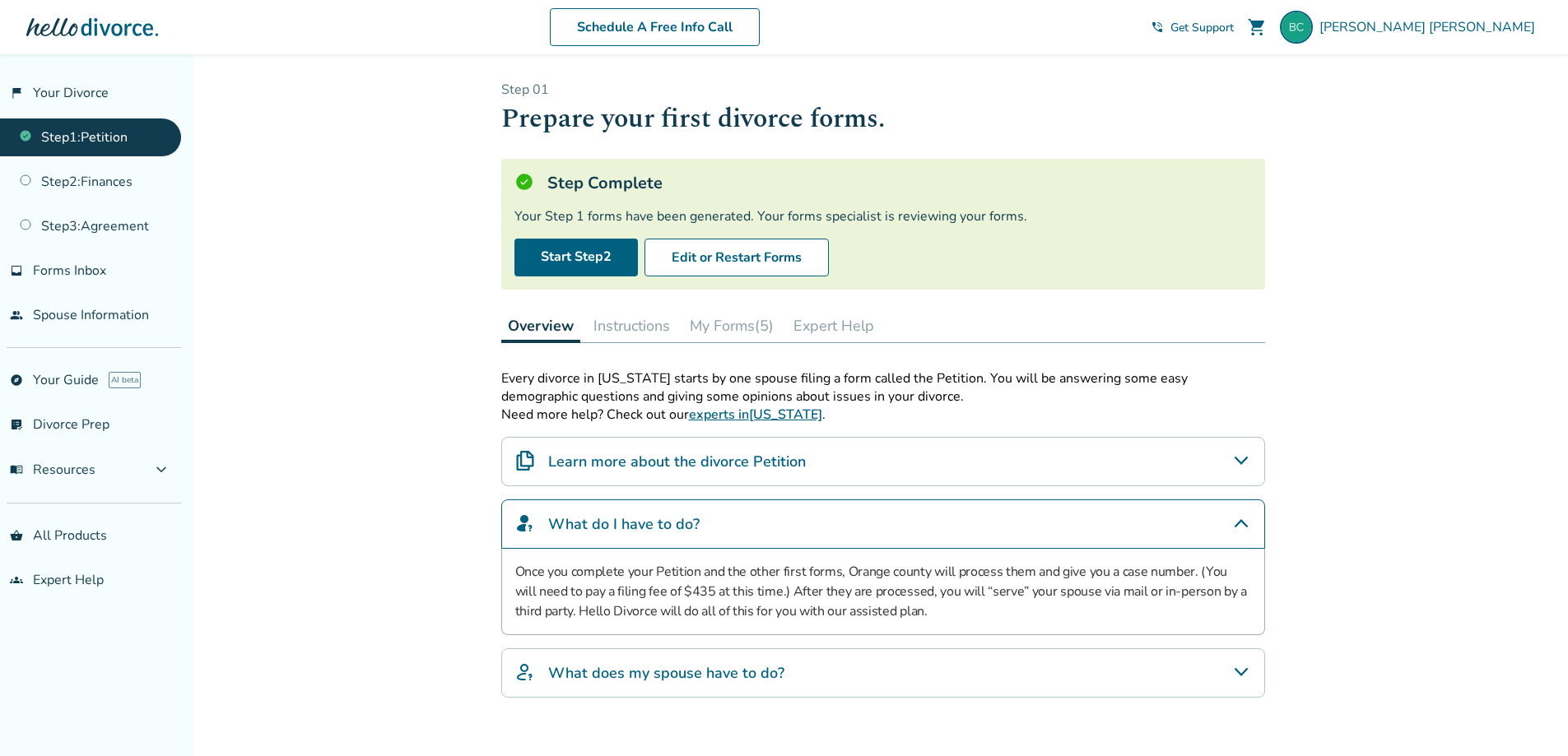
click at [720, 677] on h4 "What does my spouse have to do?" at bounding box center [666, 672] width 236 height 21
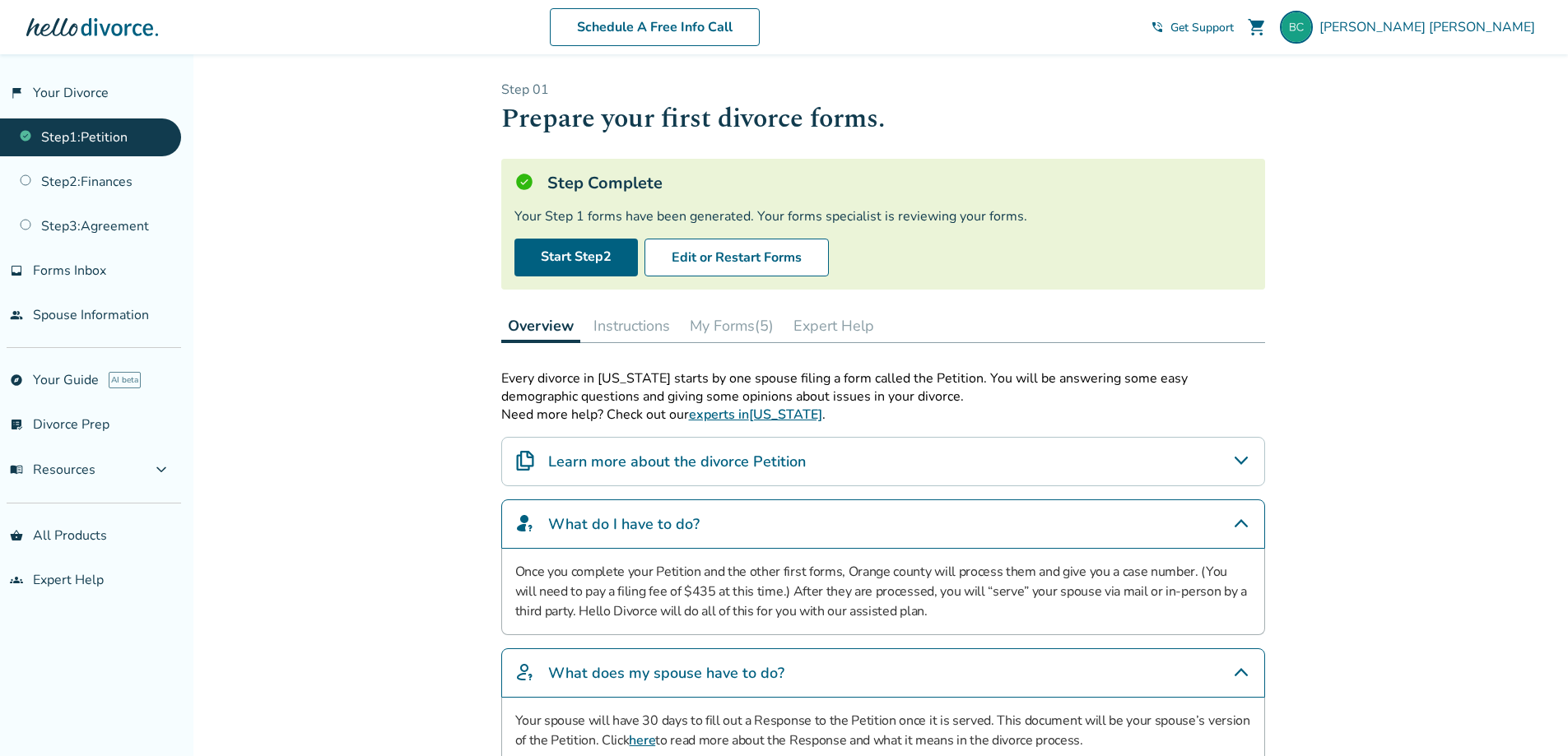
click at [760, 675] on h4 "What does my spouse have to do?" at bounding box center [666, 672] width 236 height 21
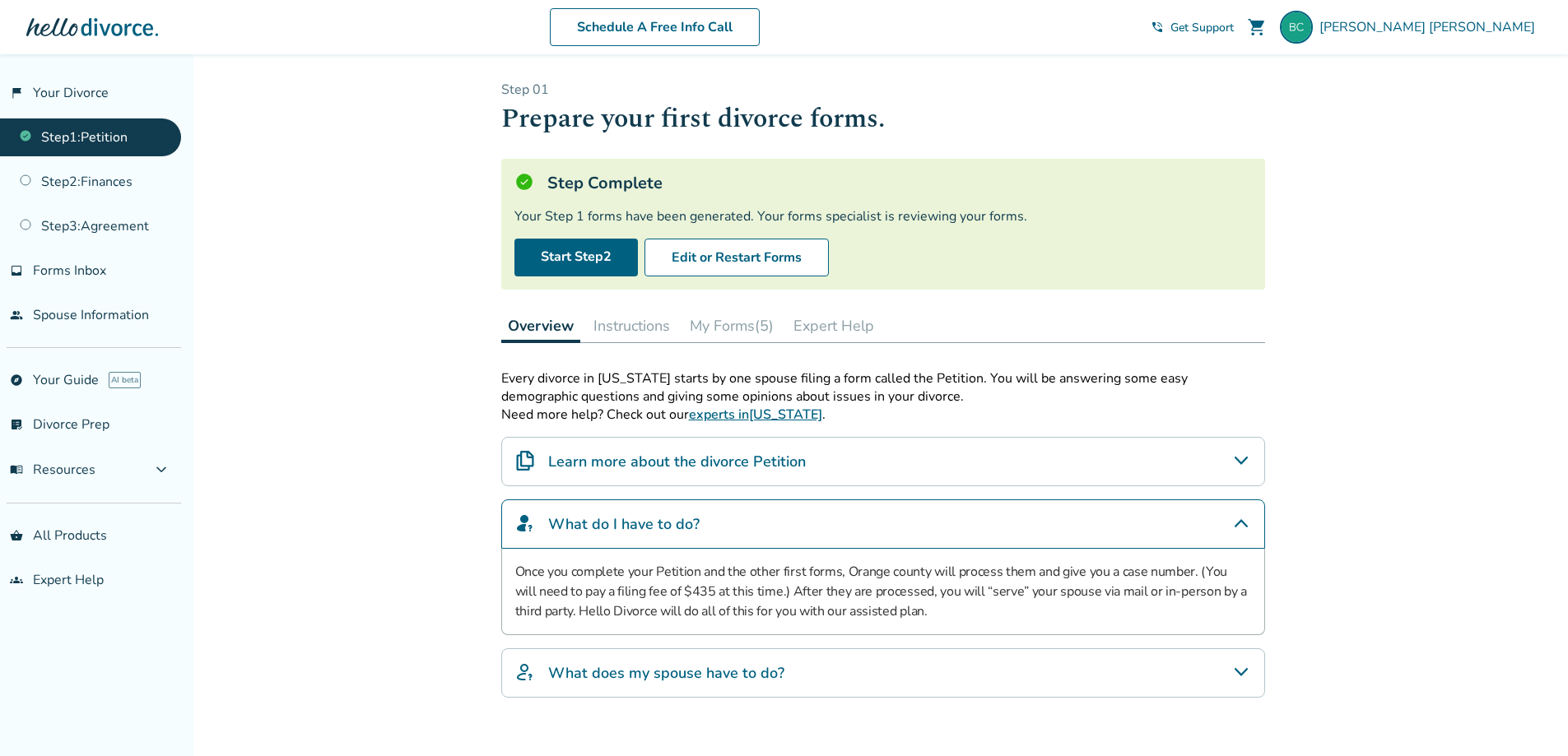
click at [1244, 519] on icon "What do I have to do?" at bounding box center [1241, 523] width 20 height 20
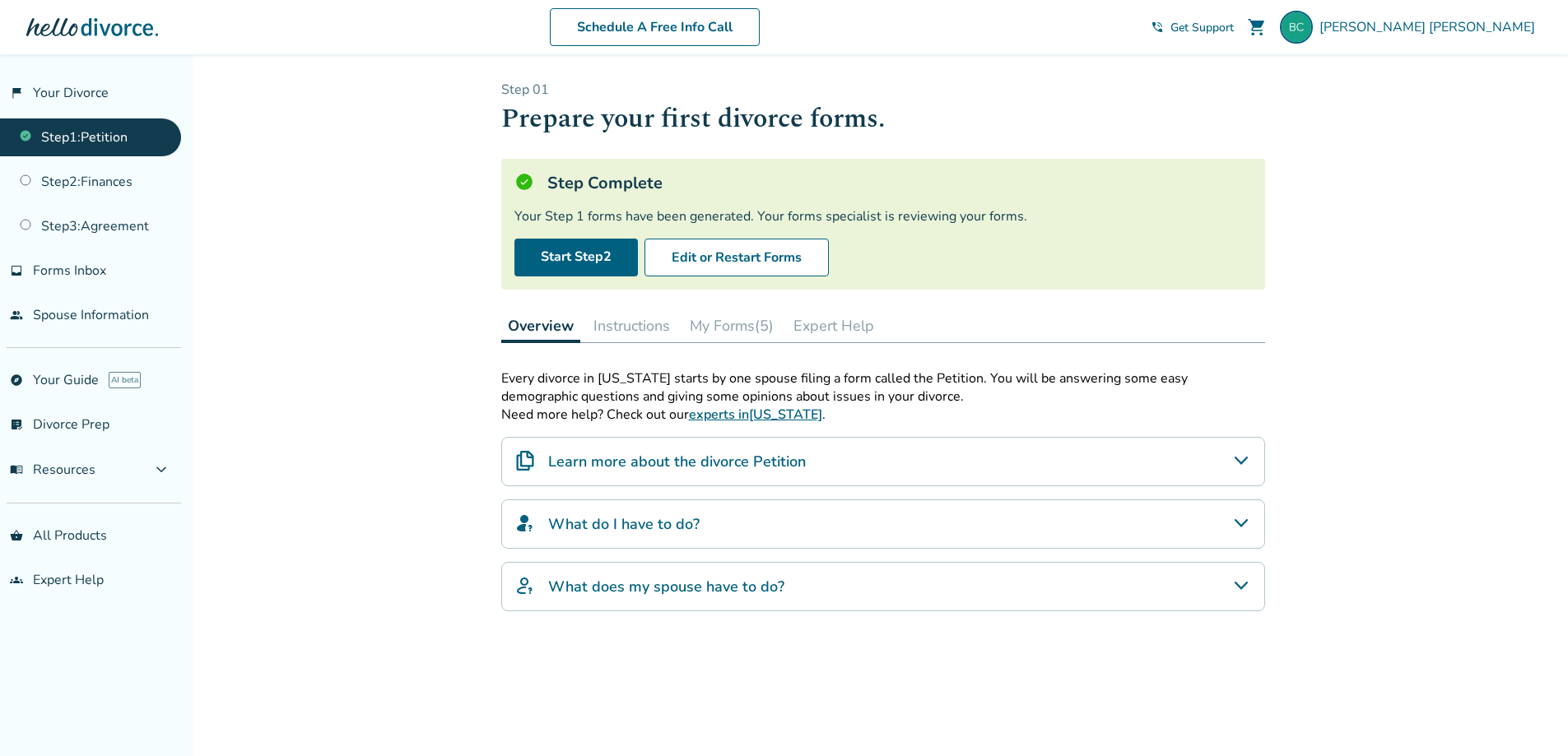
click at [643, 325] on button "Instructions" at bounding box center [631, 325] width 89 height 33
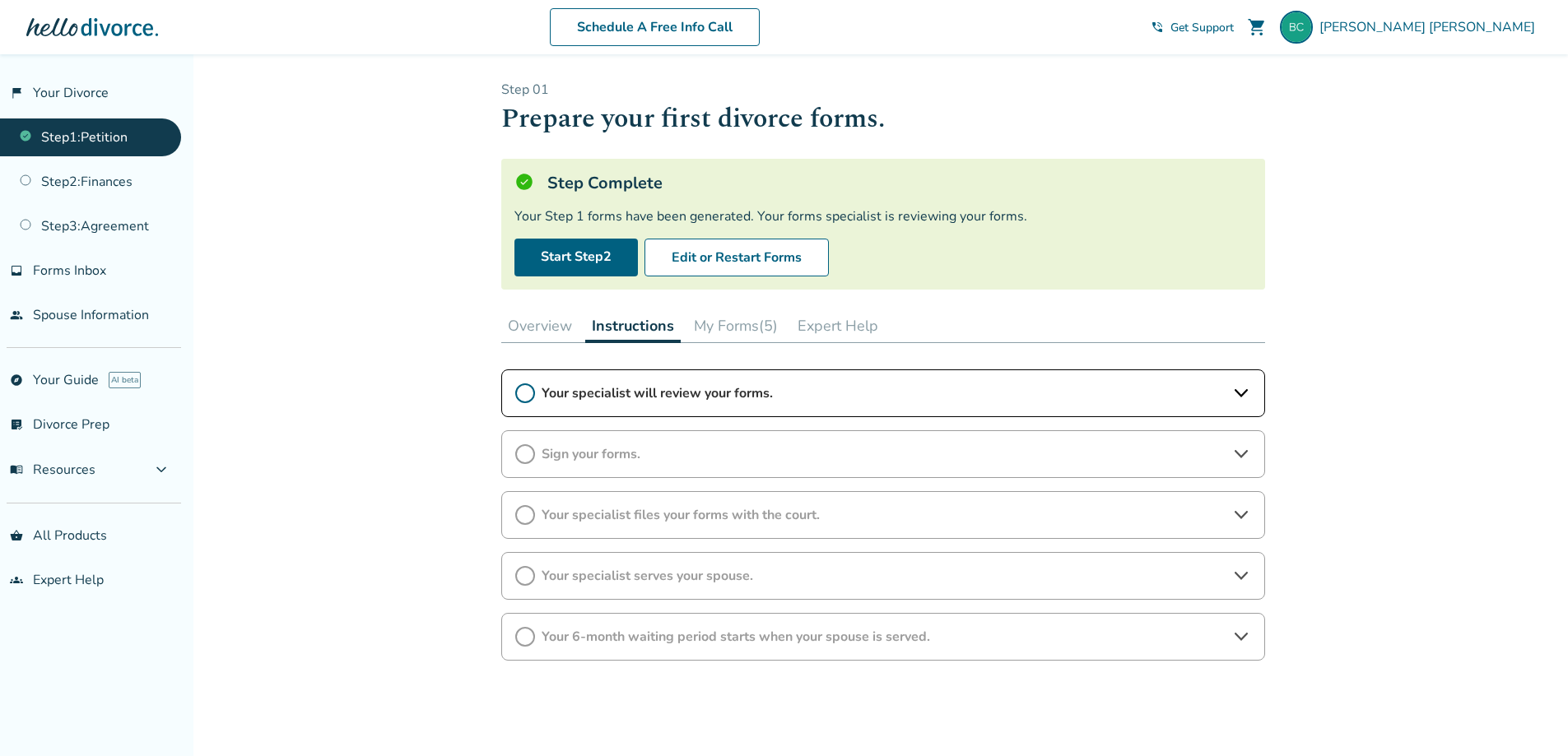
click at [753, 323] on button "My Forms (5)" at bounding box center [736, 325] width 97 height 33
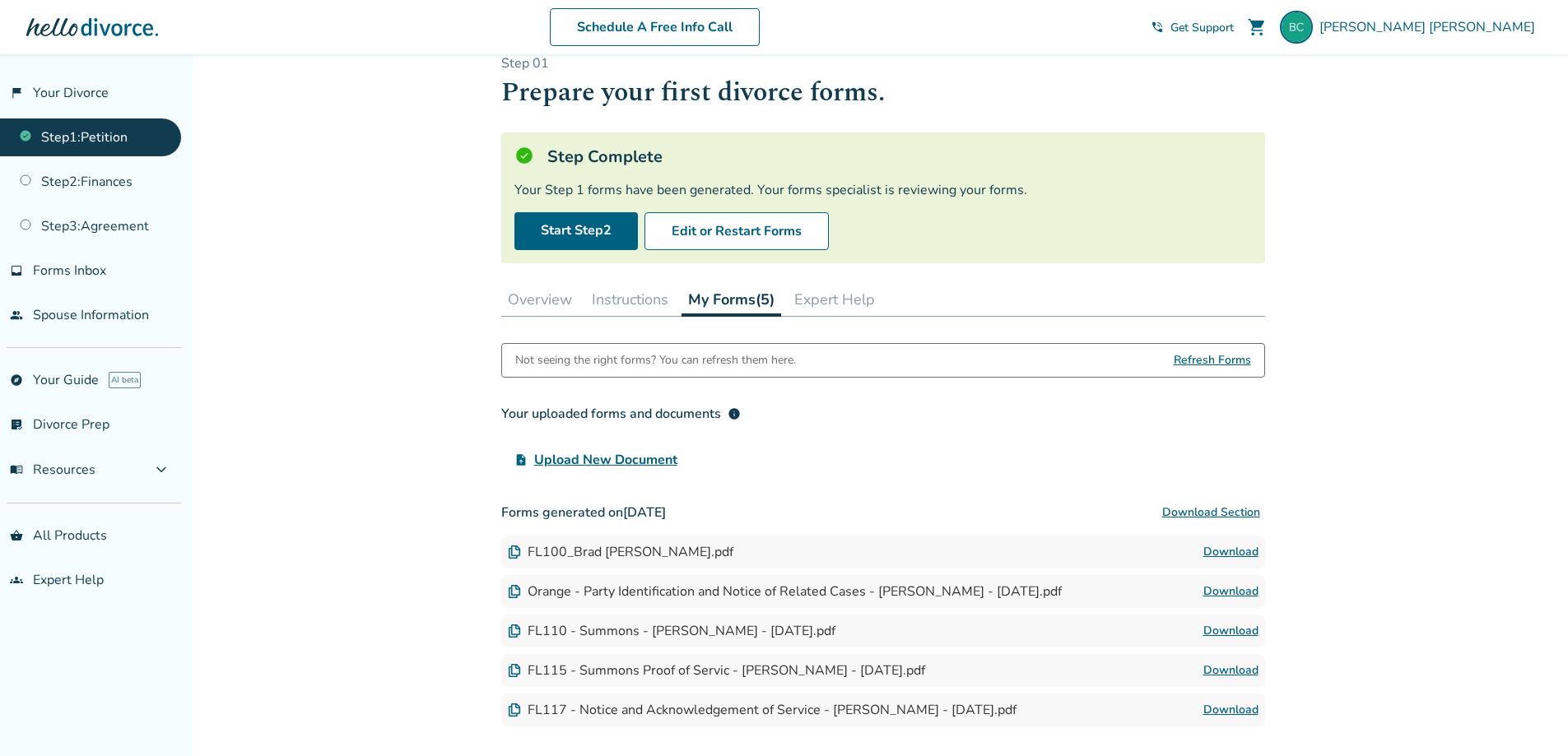
scroll to position [23, 0]
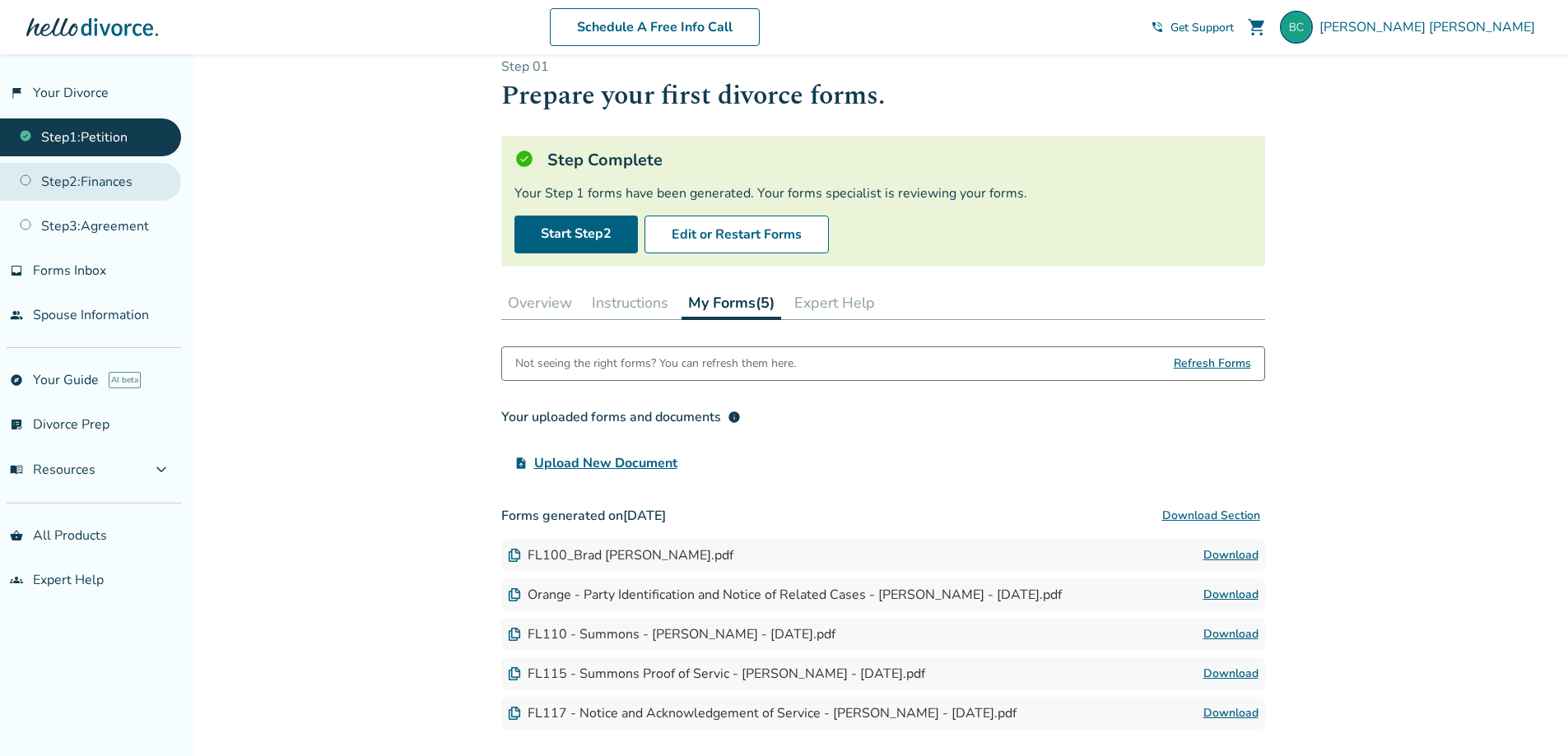
click at [61, 178] on link "Step 2 : Finances" at bounding box center [90, 181] width 181 height 38
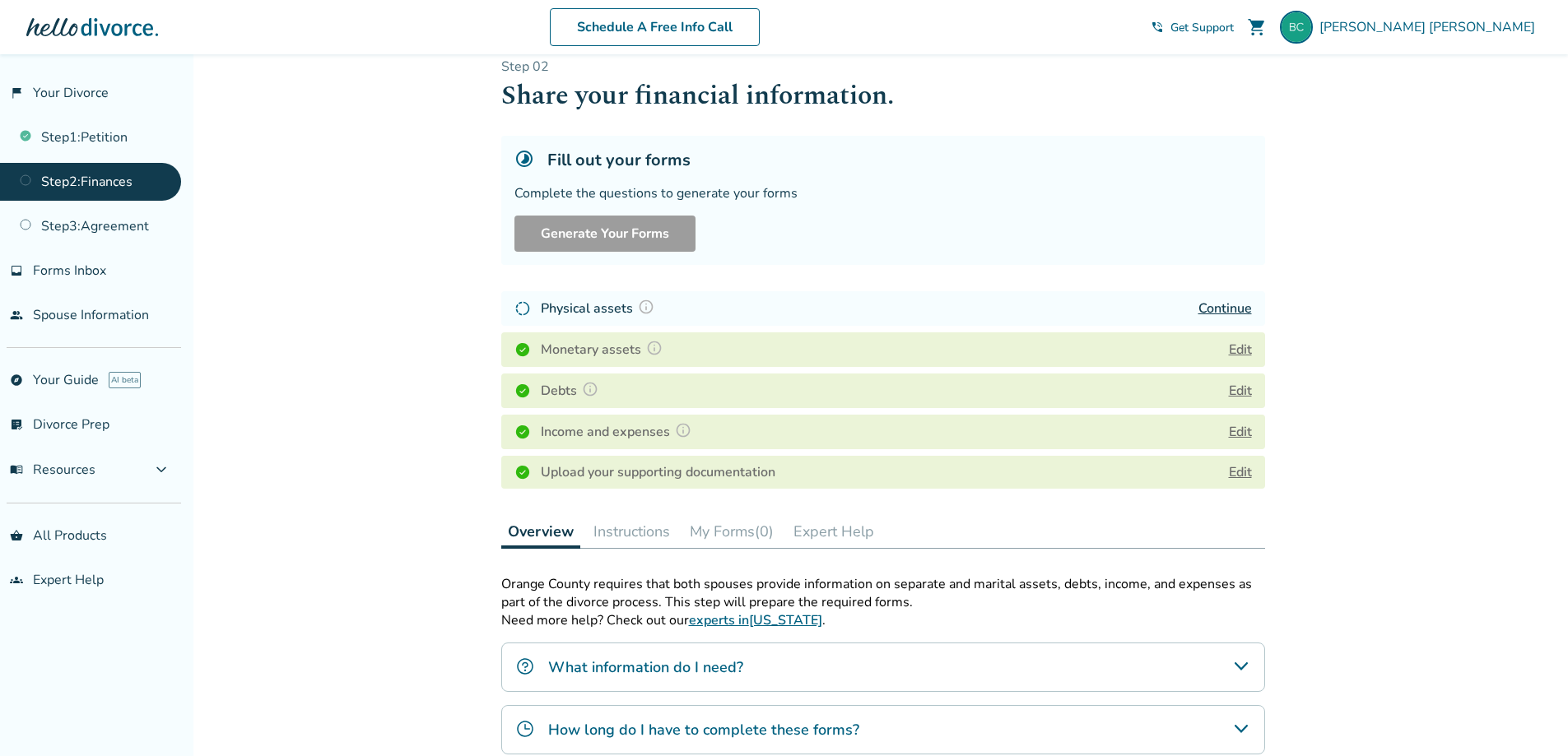
click at [727, 532] on button "My Forms (0)" at bounding box center [732, 531] width 97 height 33
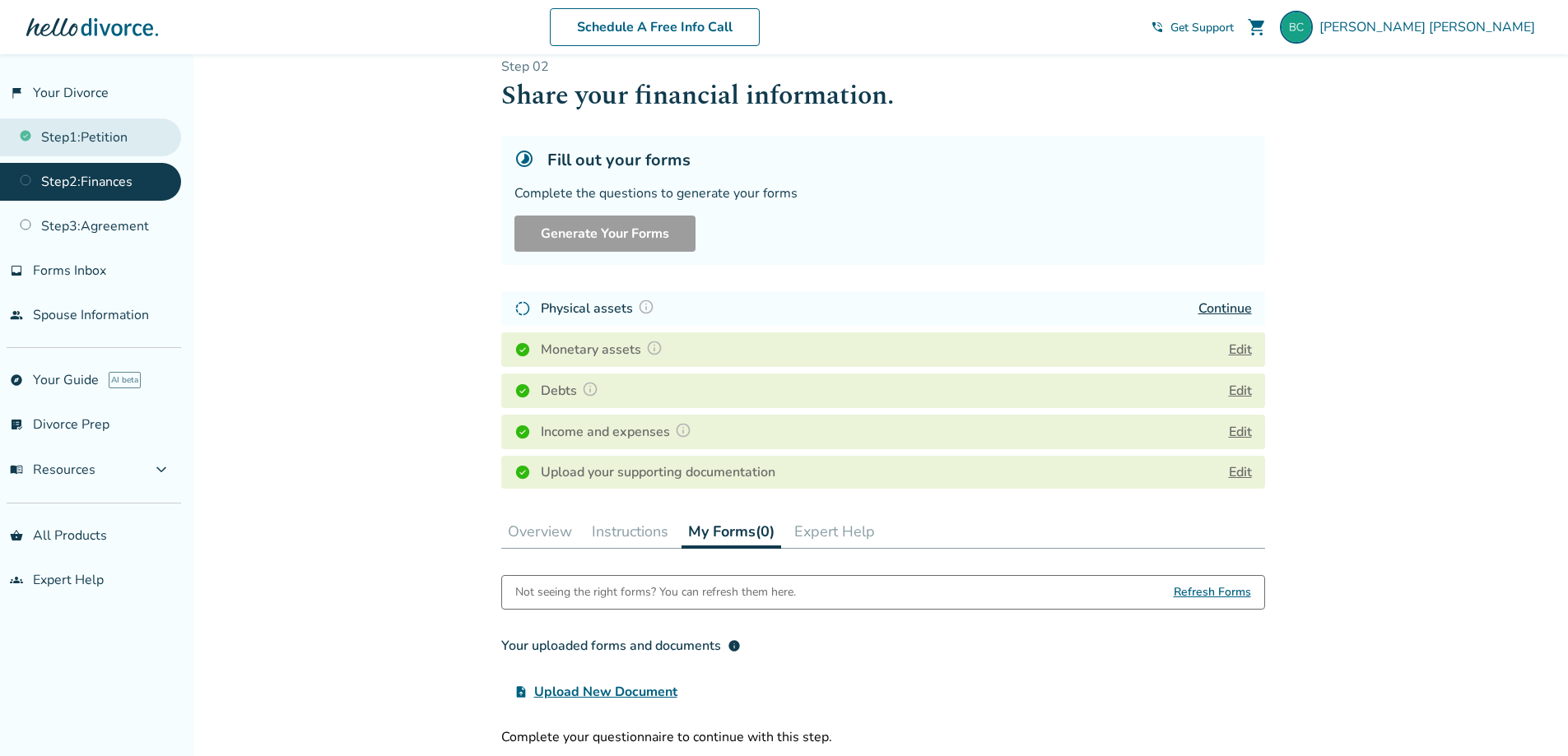
click at [79, 132] on link "Step 1 : Petition" at bounding box center [90, 137] width 181 height 38
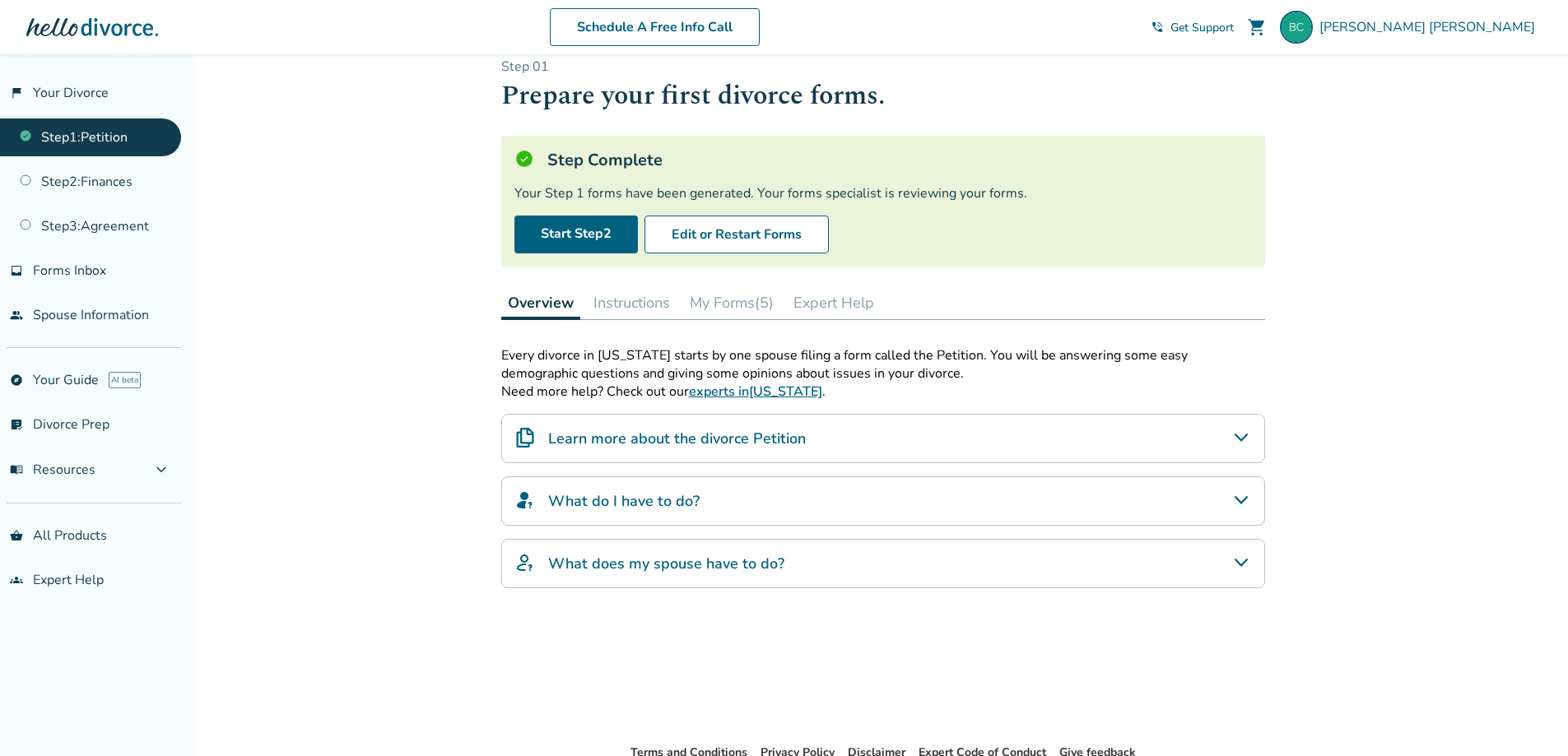
click at [723, 301] on button "My Forms (5)" at bounding box center [732, 302] width 97 height 33
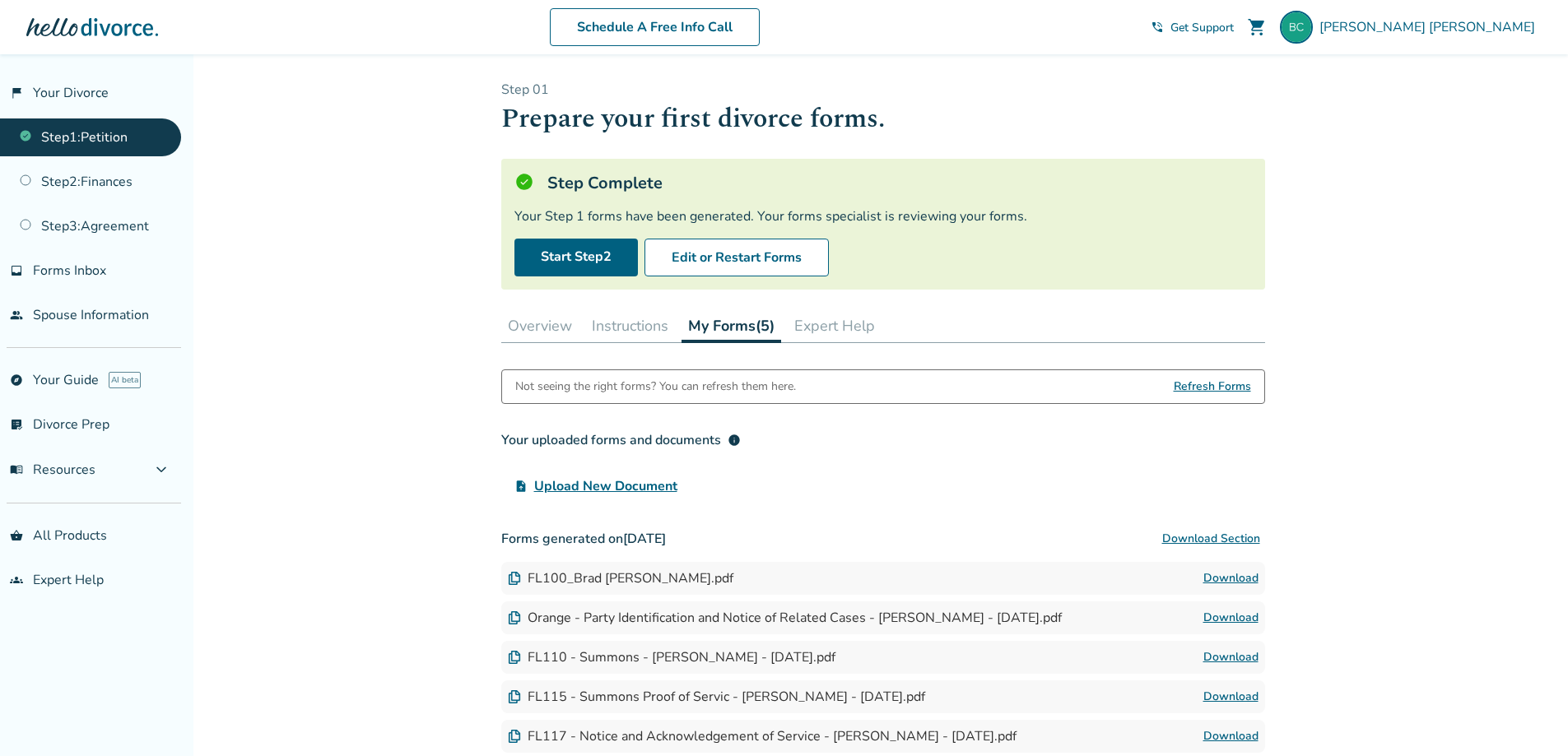
click at [834, 325] on button "Expert Help" at bounding box center [834, 325] width 94 height 33
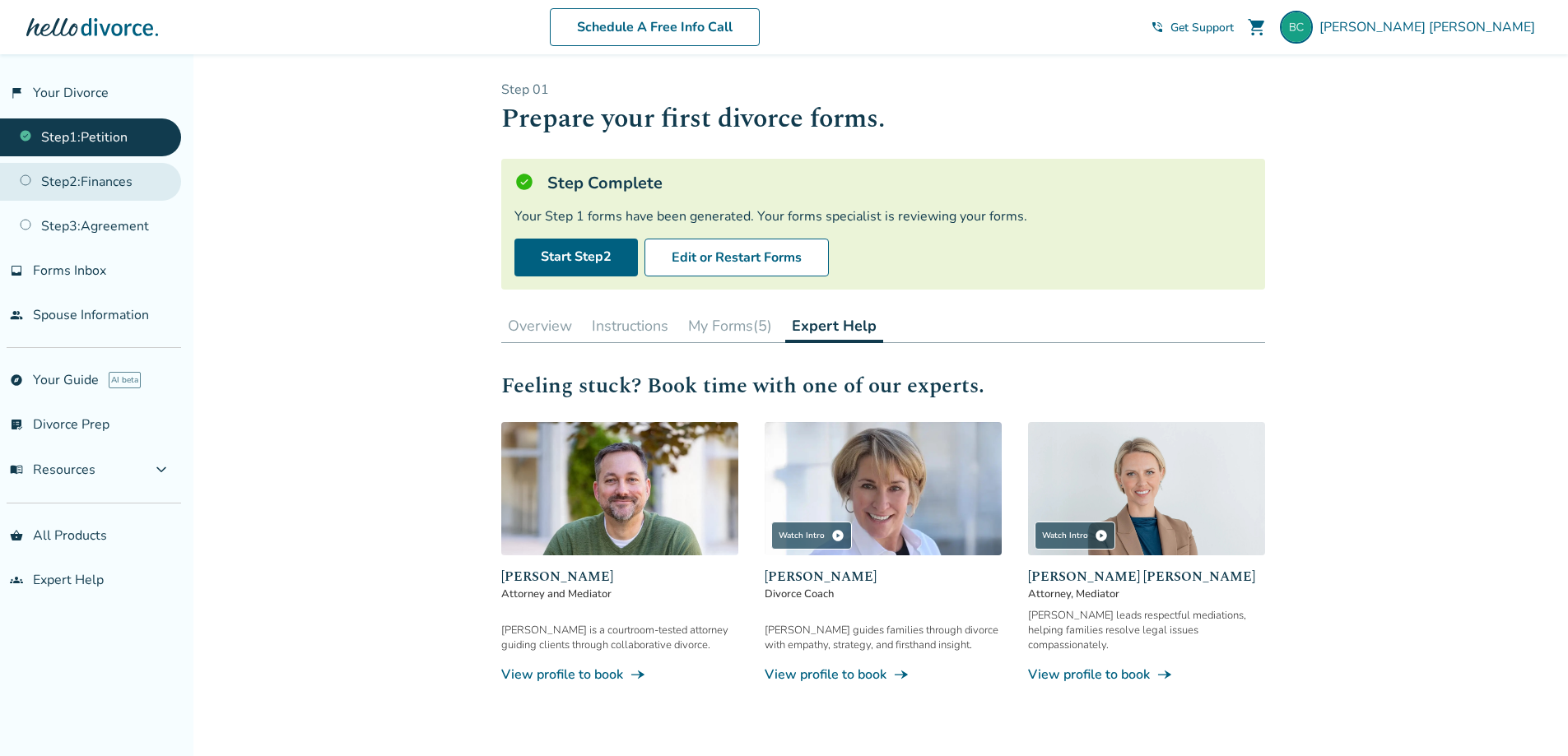
click at [53, 190] on link "Step 2 : Finances" at bounding box center [90, 181] width 181 height 38
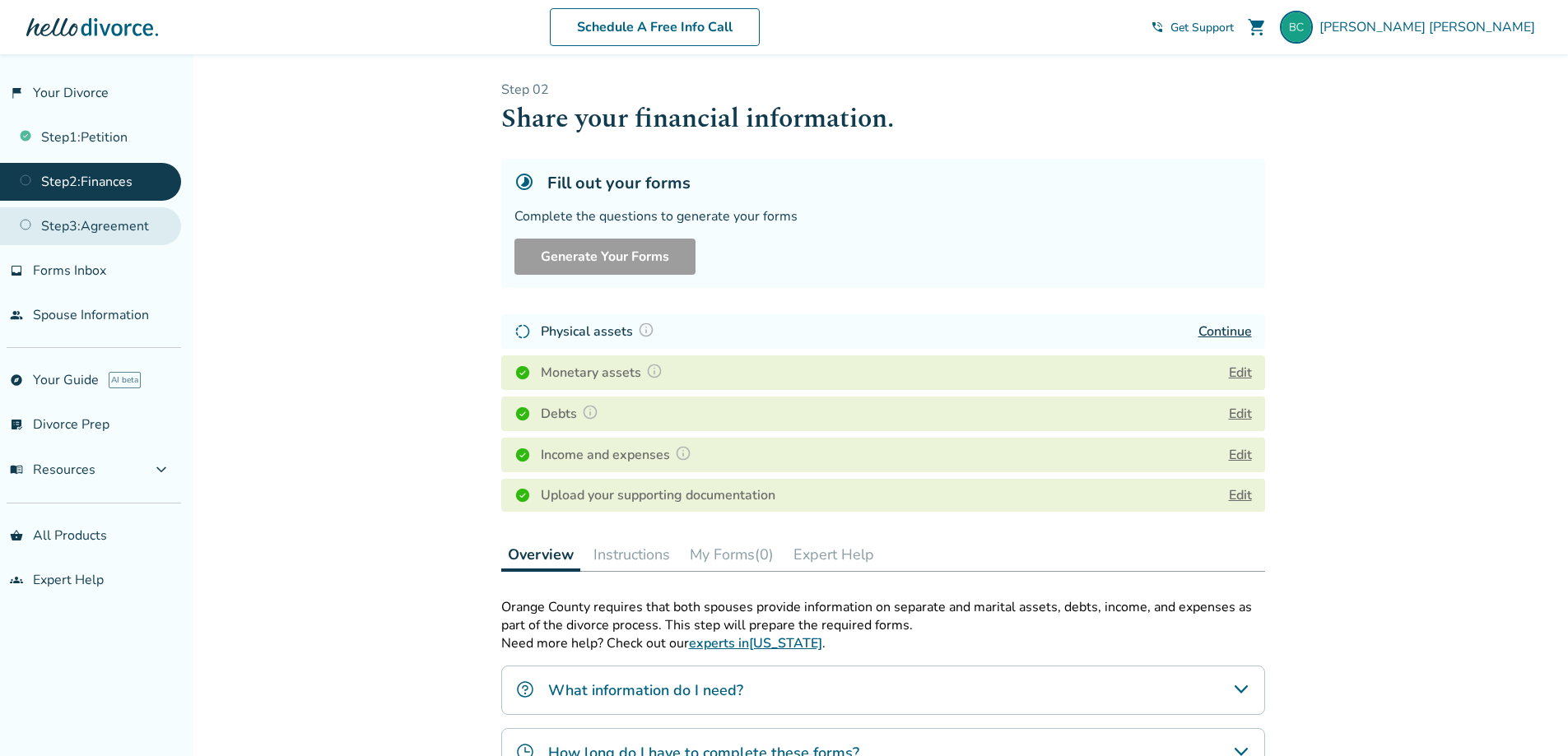
click at [68, 232] on link "Step 3 : Agreement" at bounding box center [90, 226] width 181 height 38
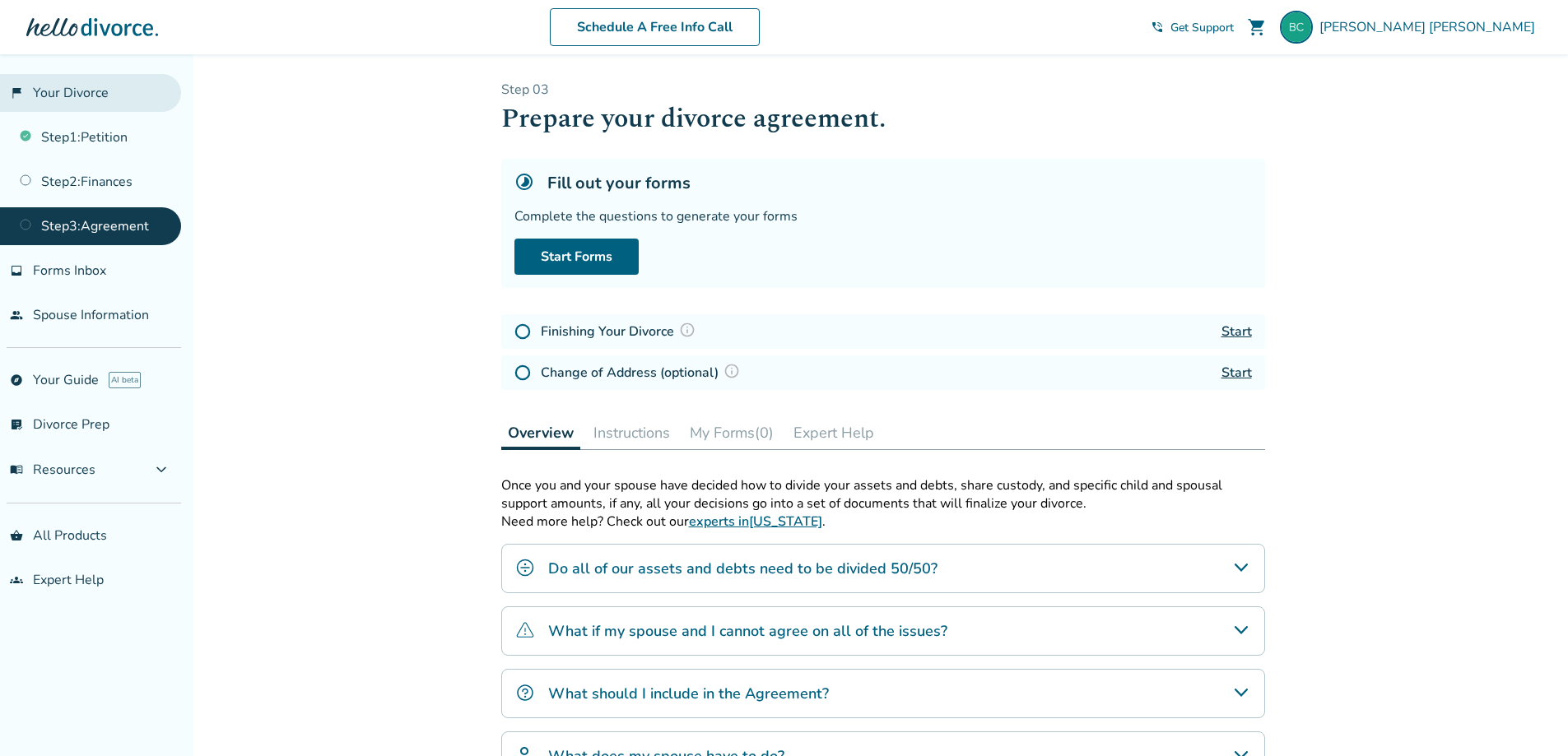
click at [58, 97] on link "flag_2 Your Divorce" at bounding box center [90, 93] width 181 height 38
